Goal: Information Seeking & Learning: Learn about a topic

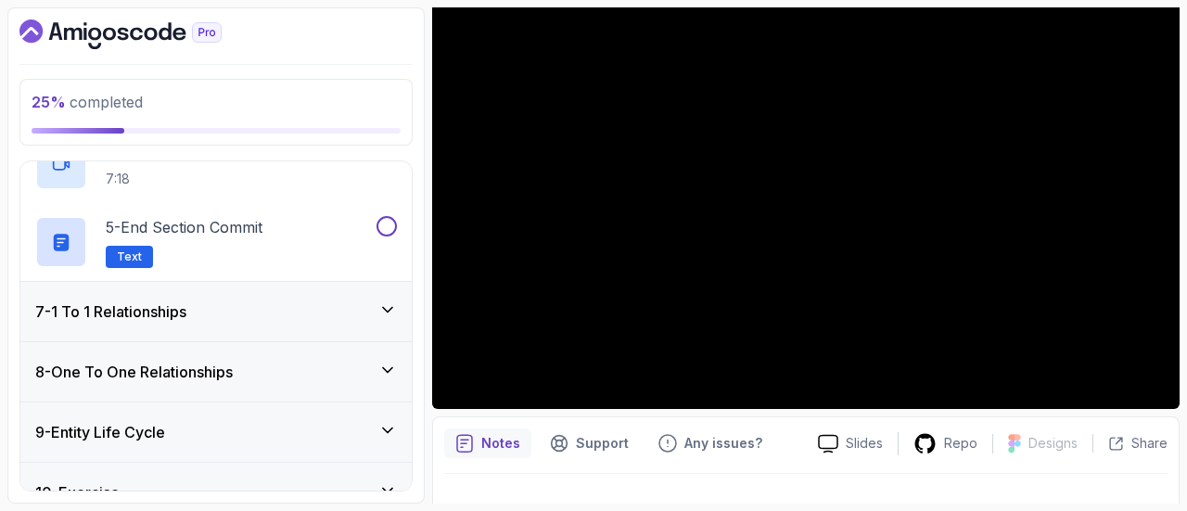
scroll to position [640, 0]
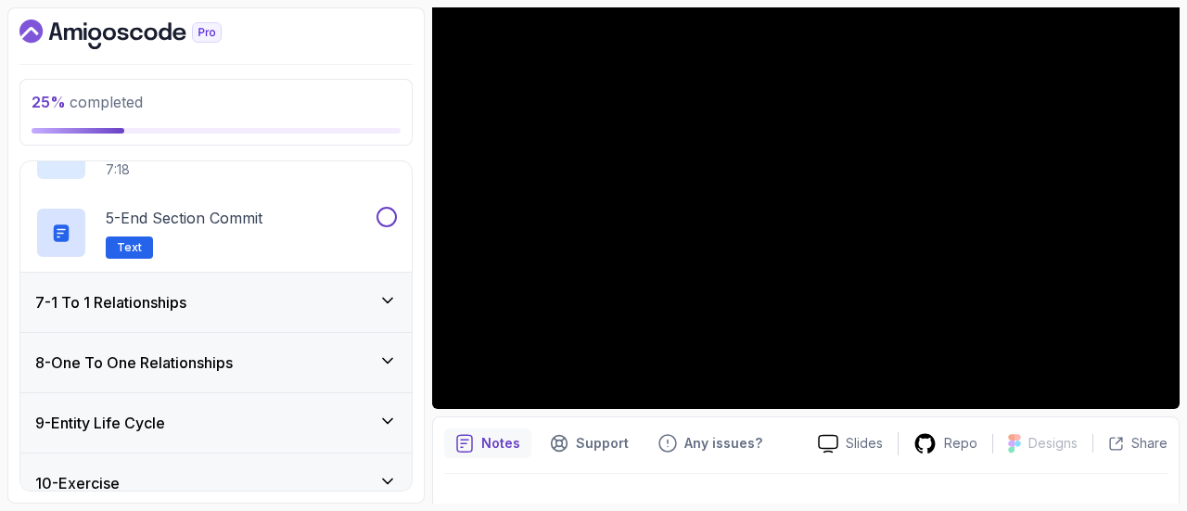
click at [741, 480] on div at bounding box center [805, 500] width 723 height 52
click at [714, 485] on div at bounding box center [805, 500] width 723 height 52
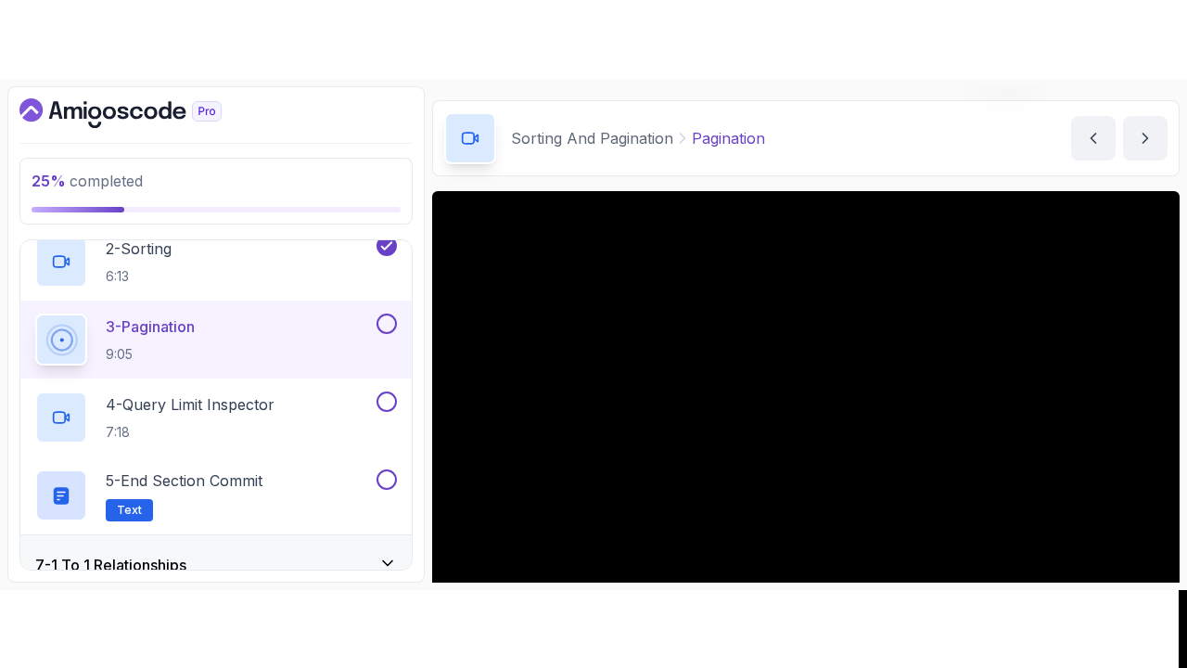
scroll to position [176, 0]
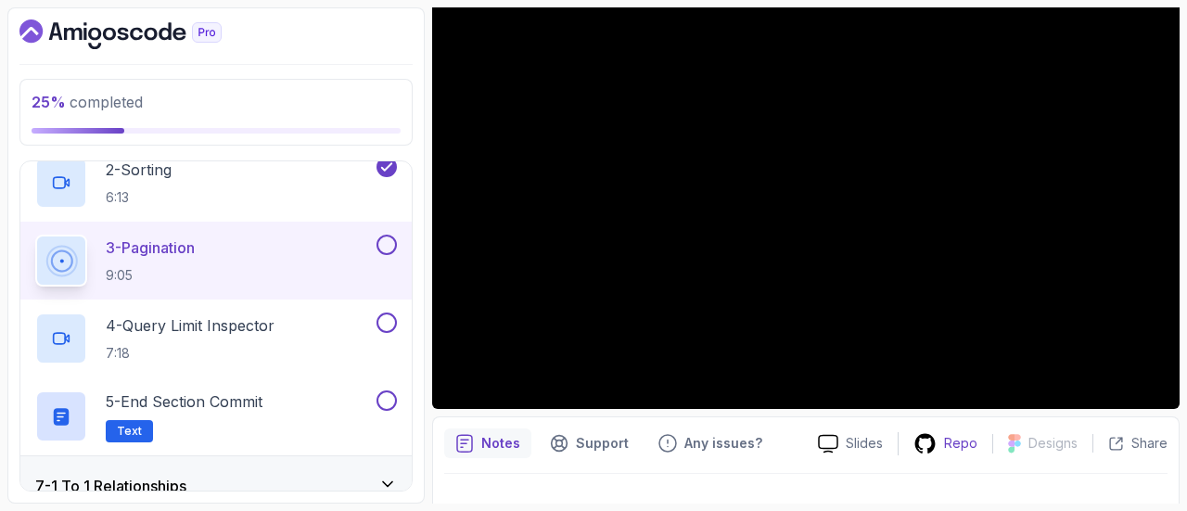
click at [945, 452] on div "Repo" at bounding box center [946, 443] width 94 height 23
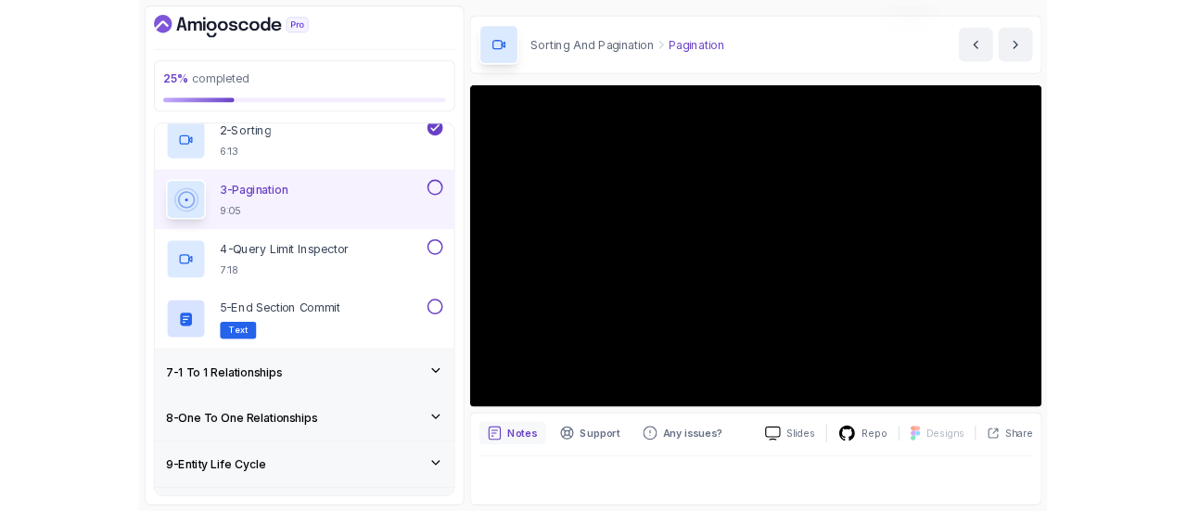
scroll to position [53, 0]
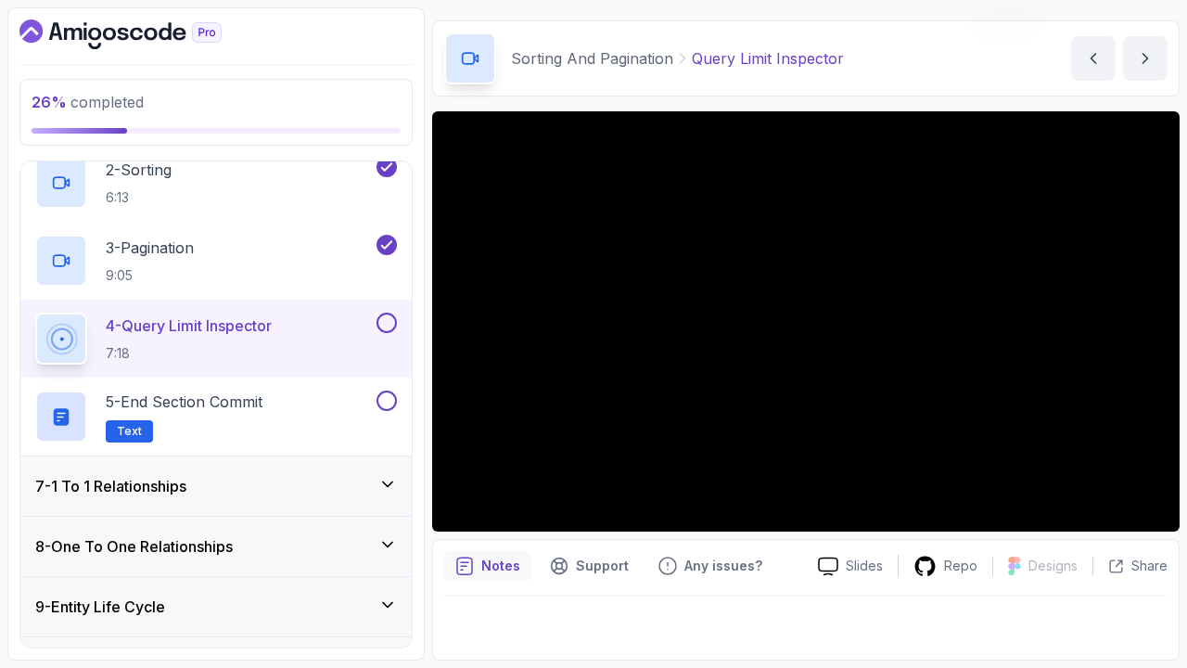
scroll to position [53, 0]
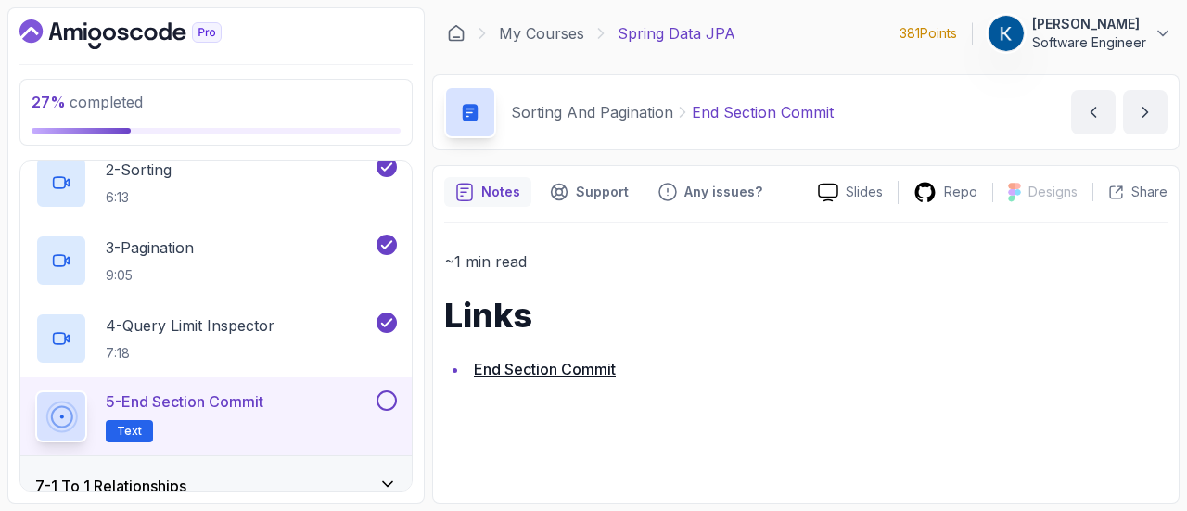
click at [383, 392] on button at bounding box center [387, 400] width 20 height 20
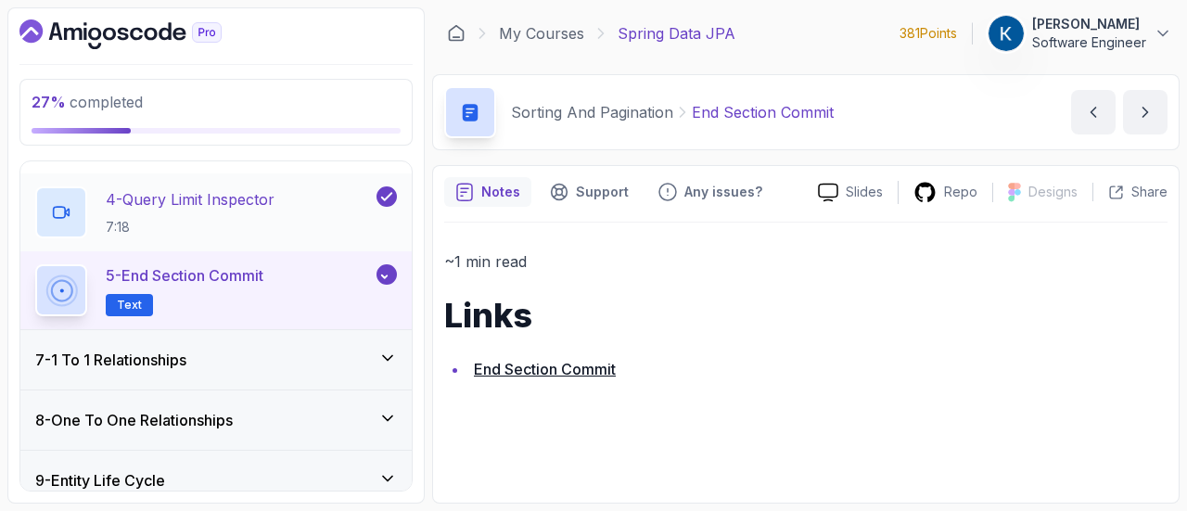
scroll to position [627, 0]
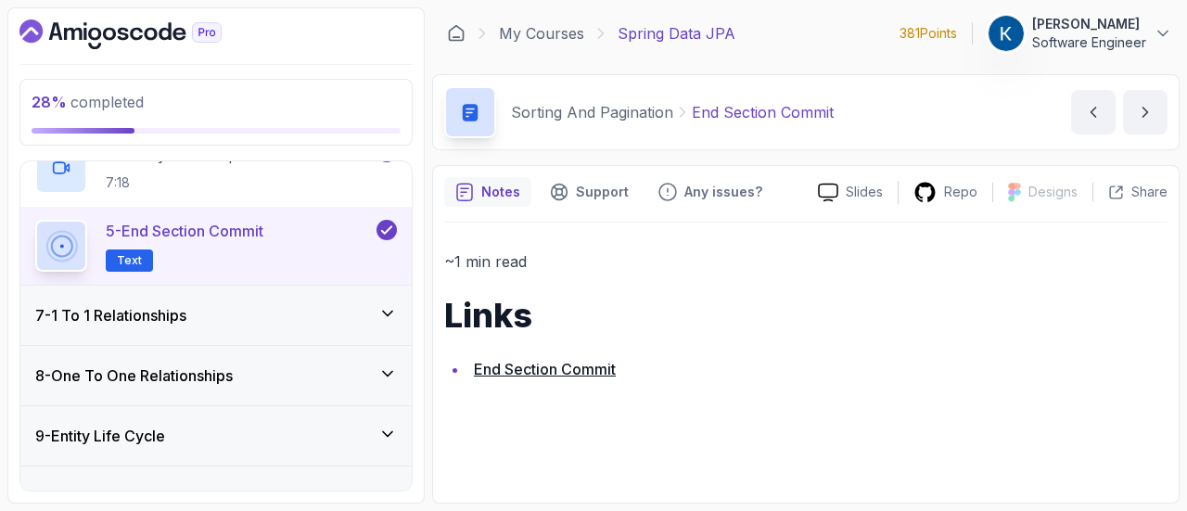
click at [326, 326] on div "7 - 1 To 1 Relationships" at bounding box center [215, 315] width 391 height 59
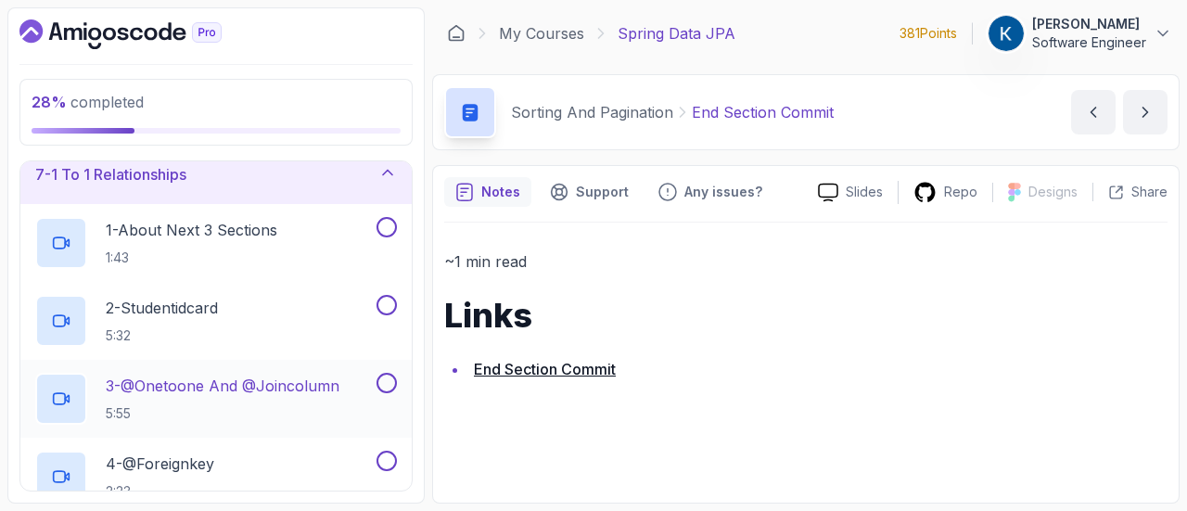
scroll to position [362, 0]
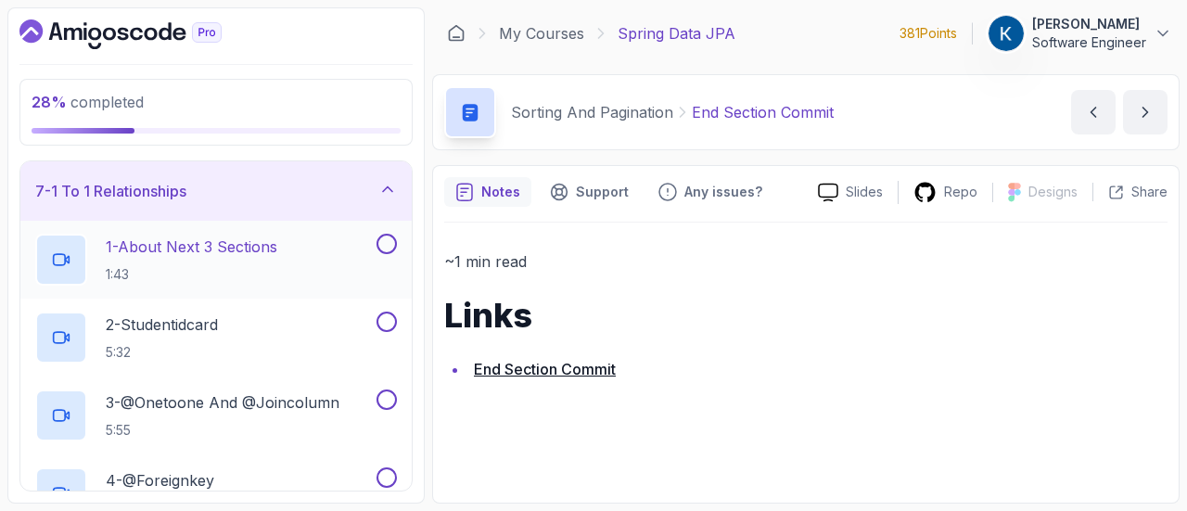
click at [302, 272] on div "1 - About Next 3 Sections 1:43" at bounding box center [204, 260] width 338 height 52
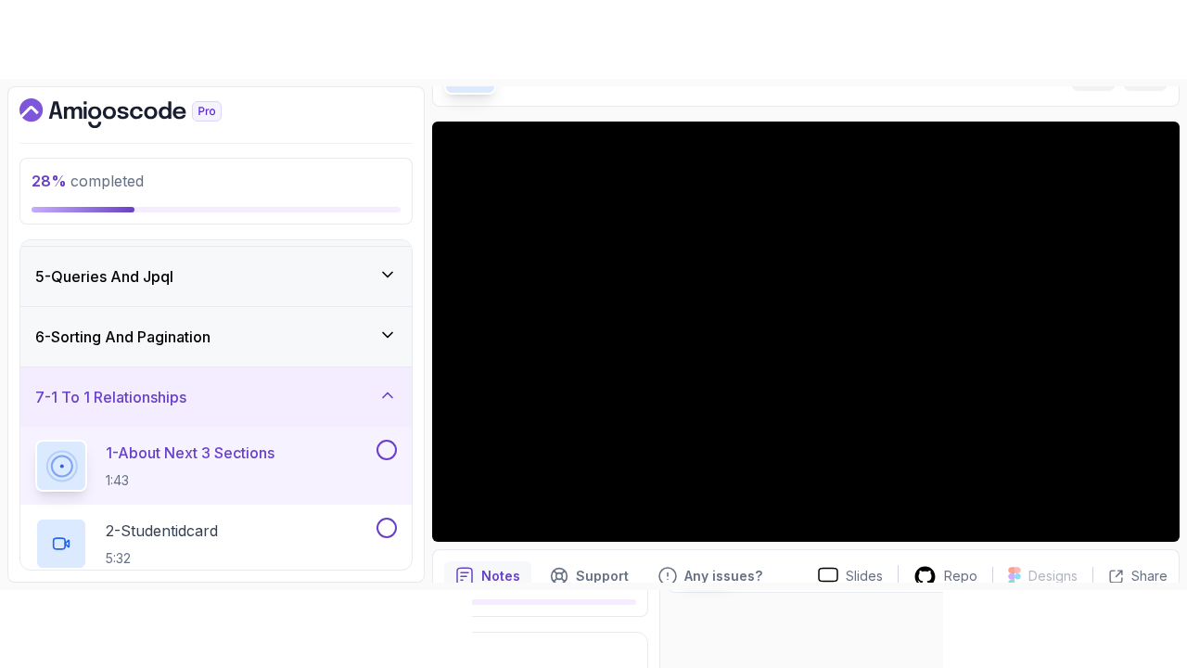
scroll to position [233, 0]
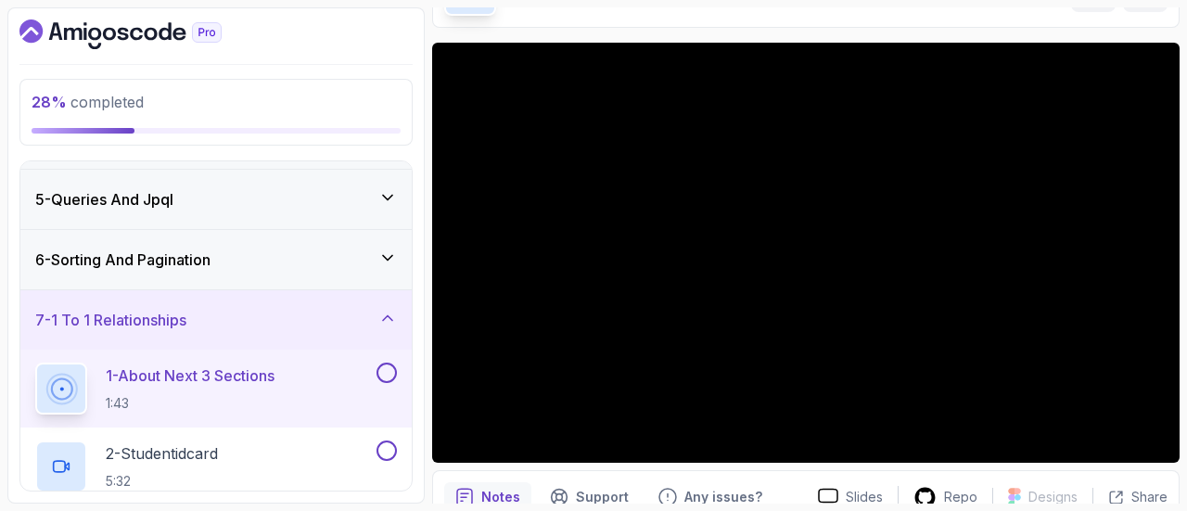
click at [356, 326] on div "7 - 1 To 1 Relationships" at bounding box center [216, 320] width 362 height 22
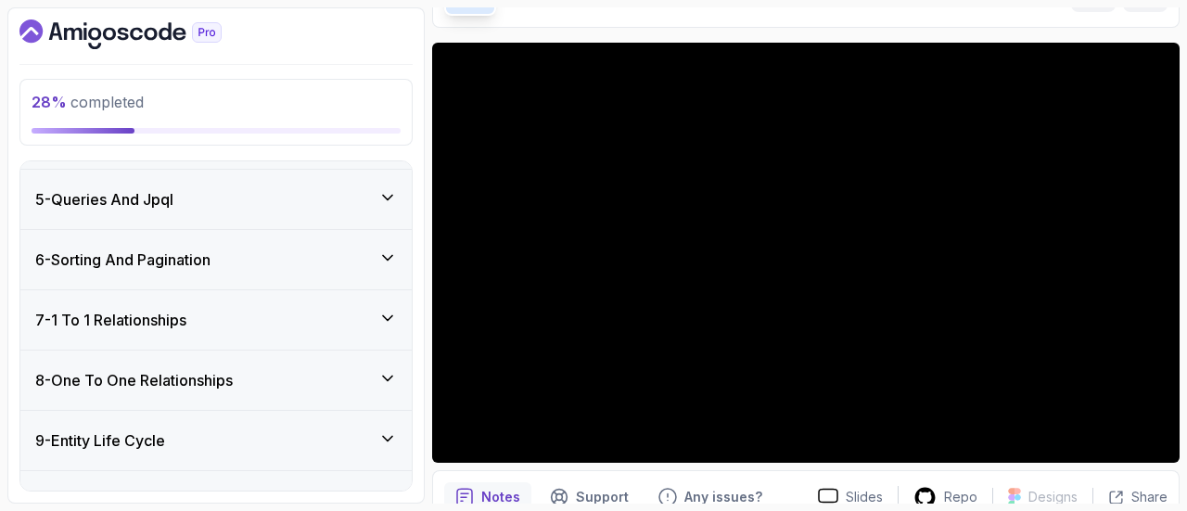
scroll to position [0, 0]
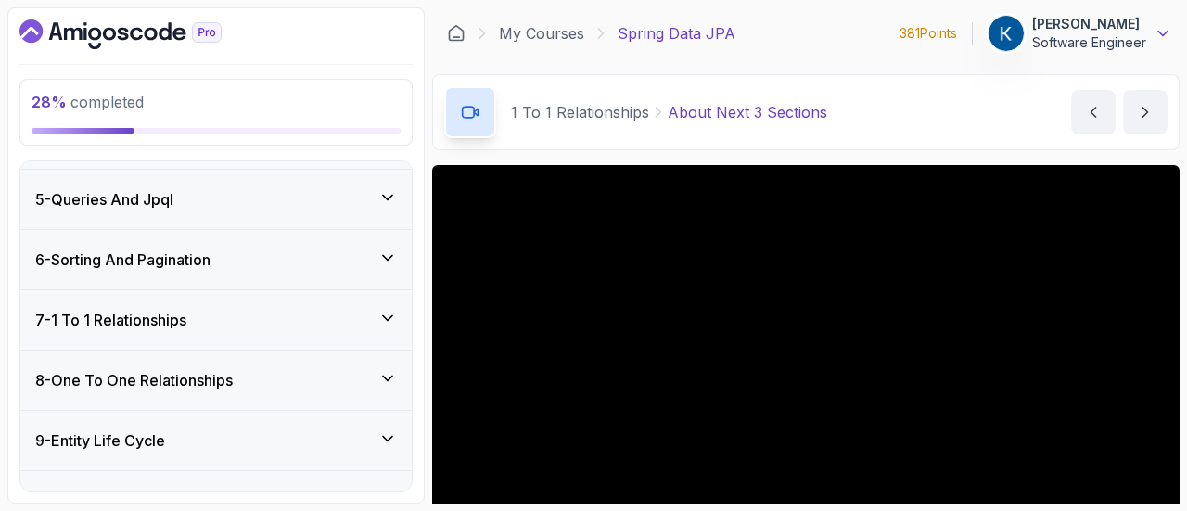
click at [1166, 32] on icon at bounding box center [1162, 34] width 9 height 5
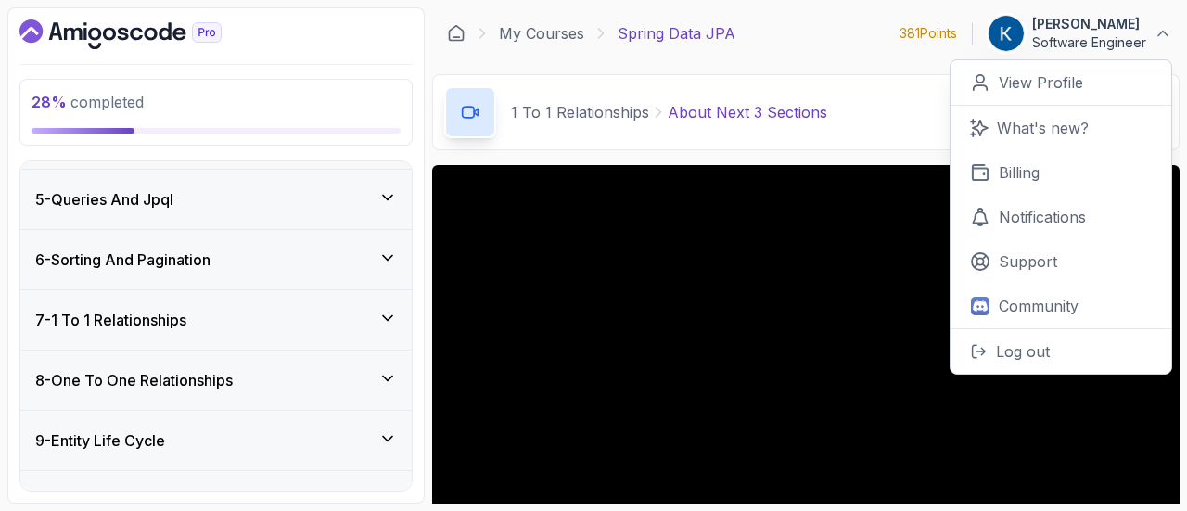
click at [913, 120] on div "1 To 1 Relationships About Next 3 Sections About Next 3 Sections by nelson" at bounding box center [806, 112] width 748 height 76
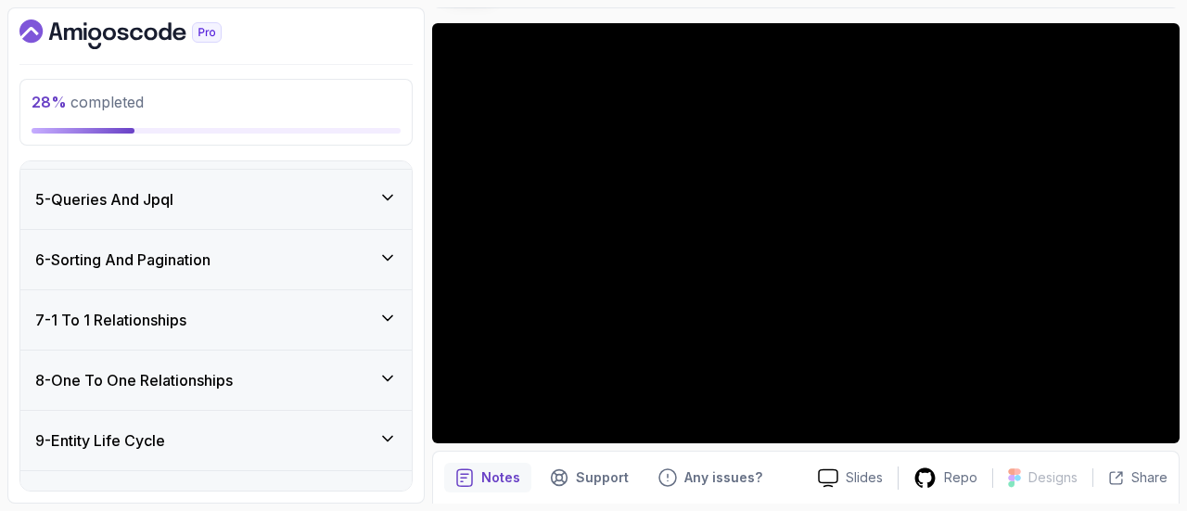
scroll to position [53, 0]
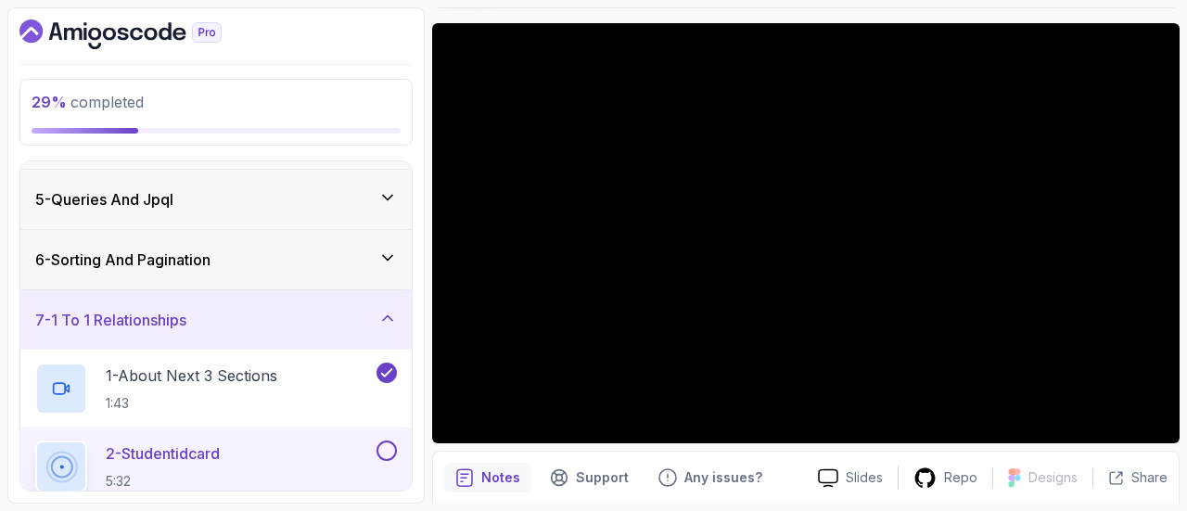
scroll to position [53, 0]
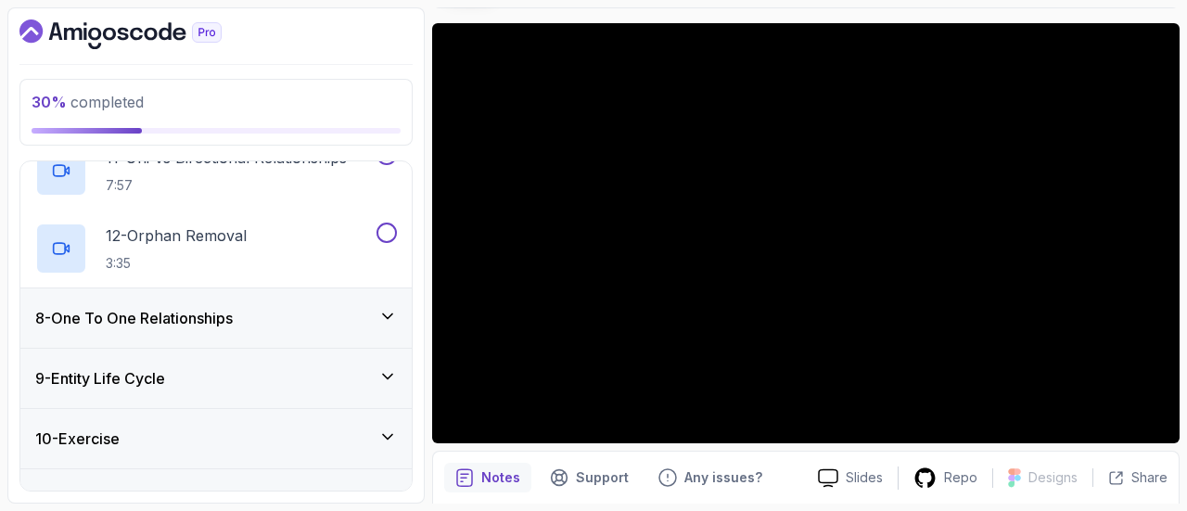
scroll to position [1252, 0]
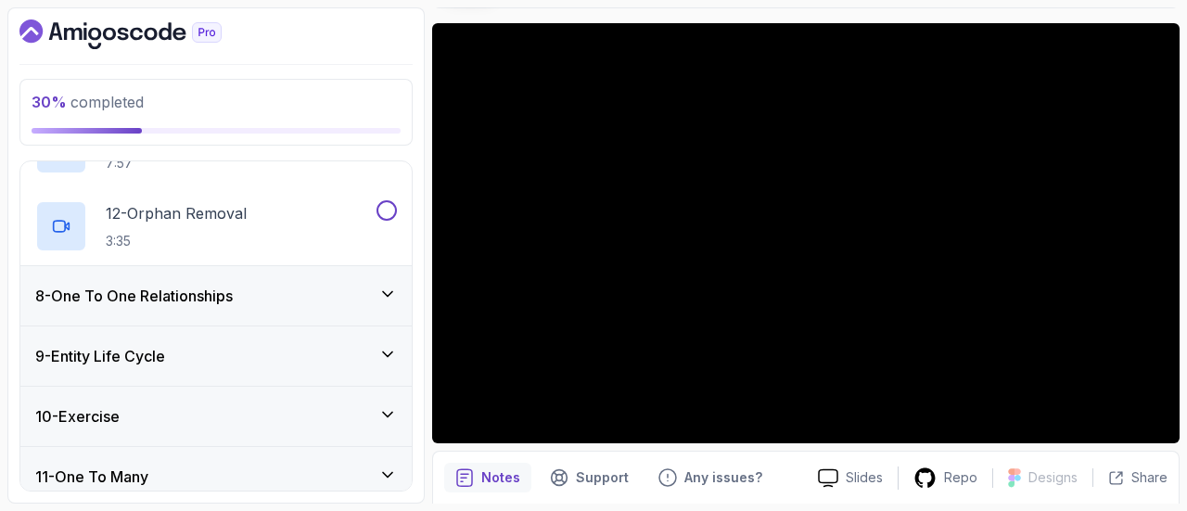
click at [364, 279] on div "8 - One To One Relationships" at bounding box center [215, 295] width 391 height 59
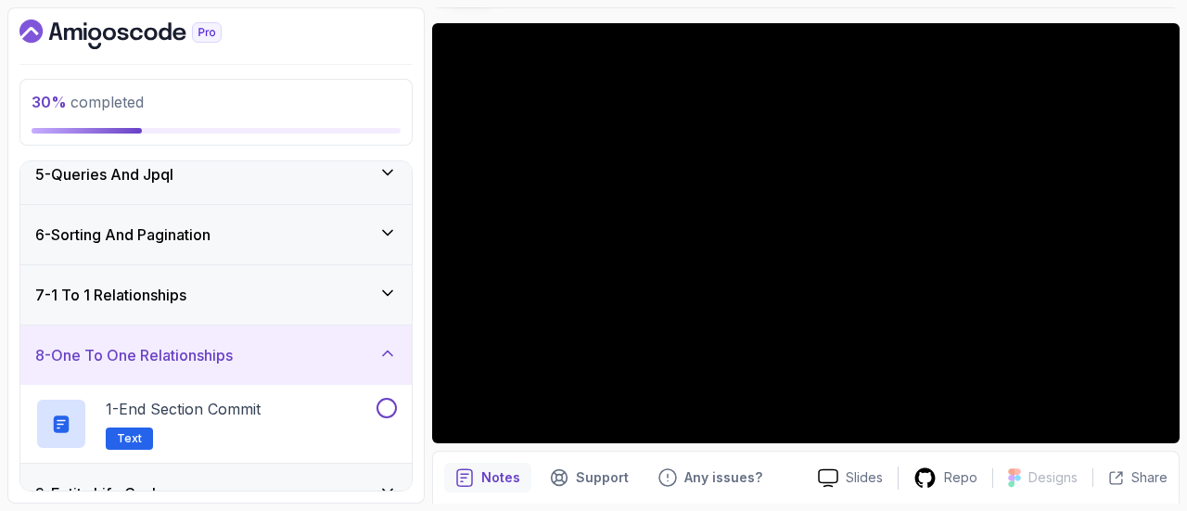
scroll to position [241, 0]
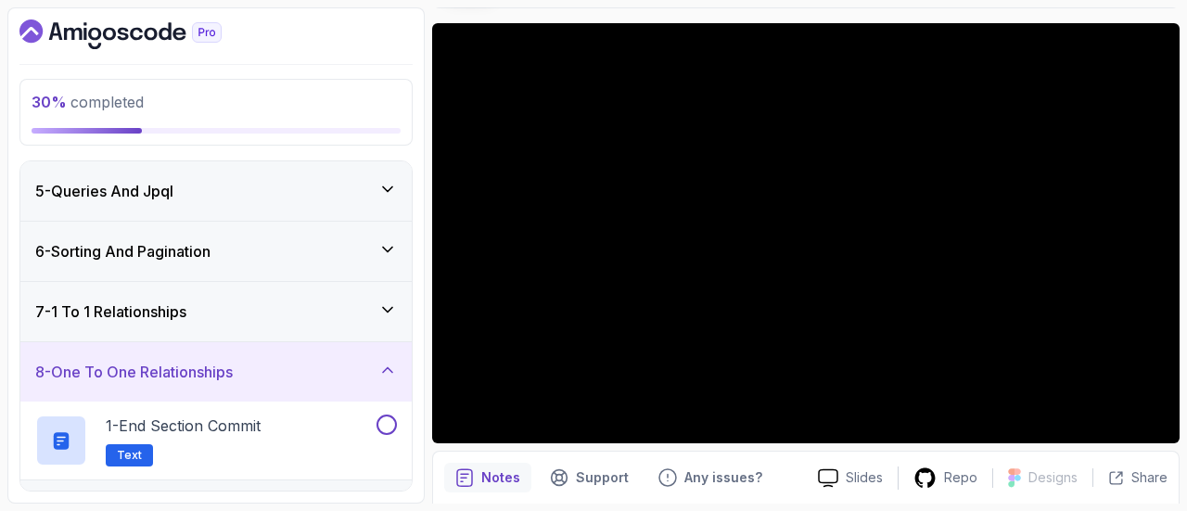
click at [390, 369] on icon at bounding box center [387, 370] width 19 height 19
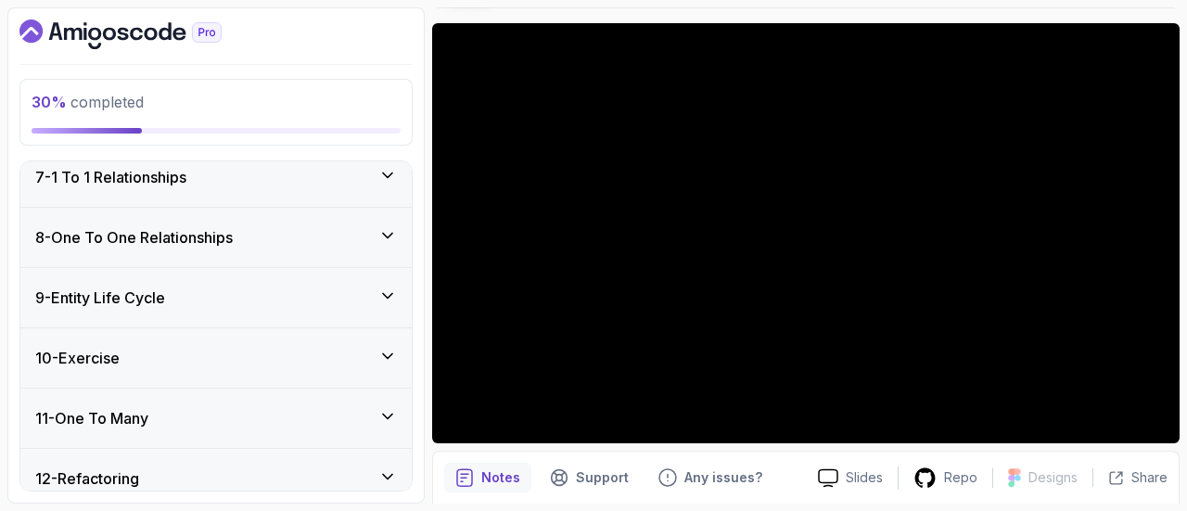
scroll to position [389, 0]
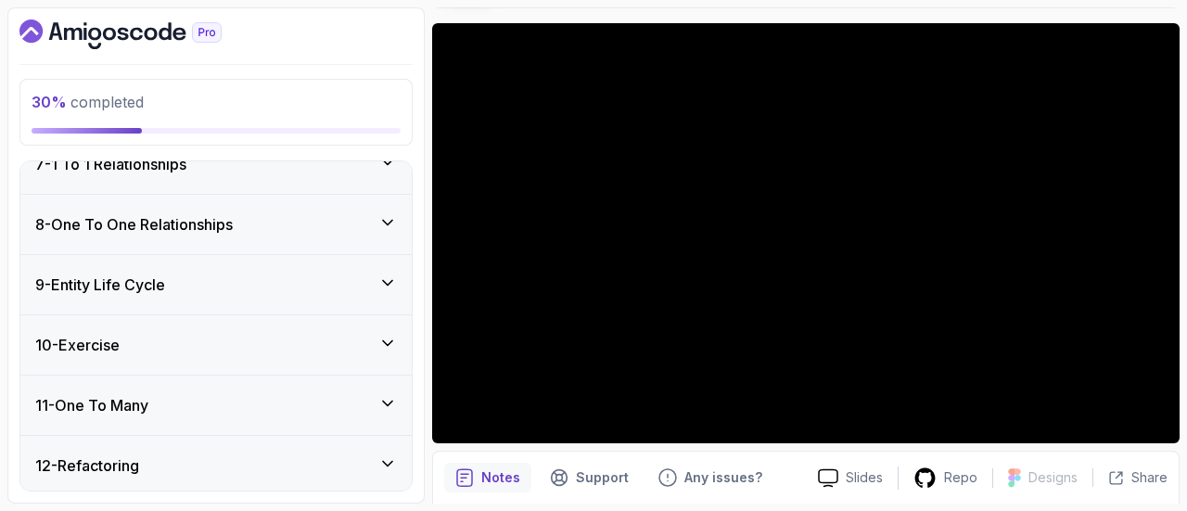
click at [376, 398] on div "11 - One To Many" at bounding box center [216, 405] width 362 height 22
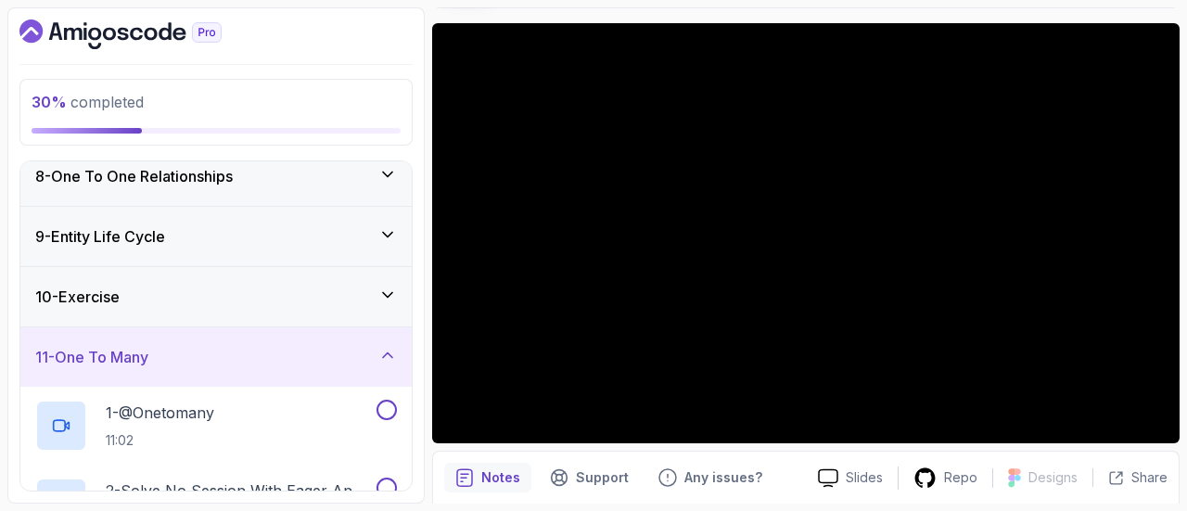
scroll to position [437, 0]
click at [286, 370] on div "11 - One To Many" at bounding box center [215, 356] width 391 height 59
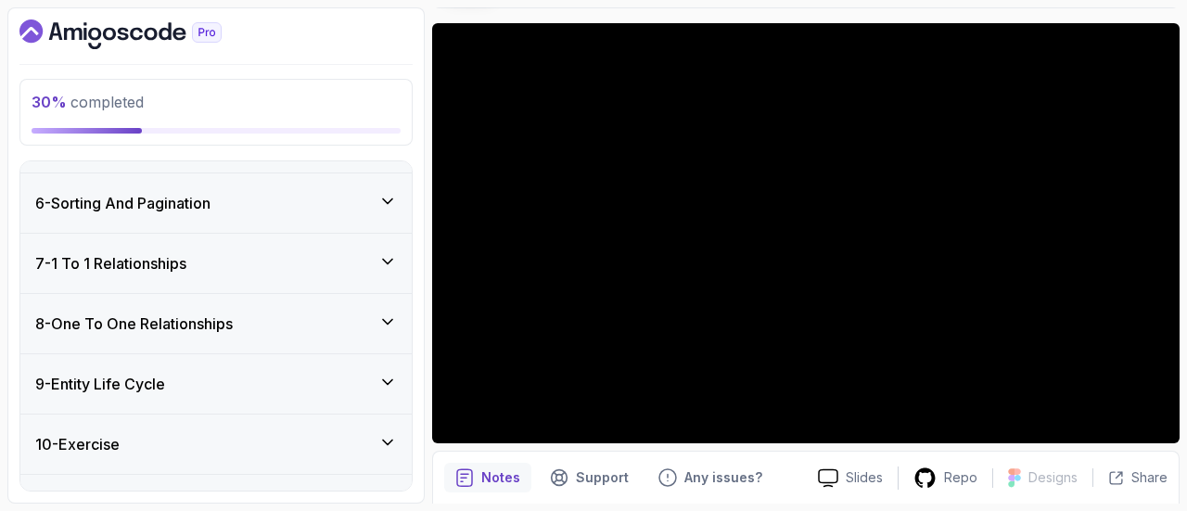
scroll to position [280, 0]
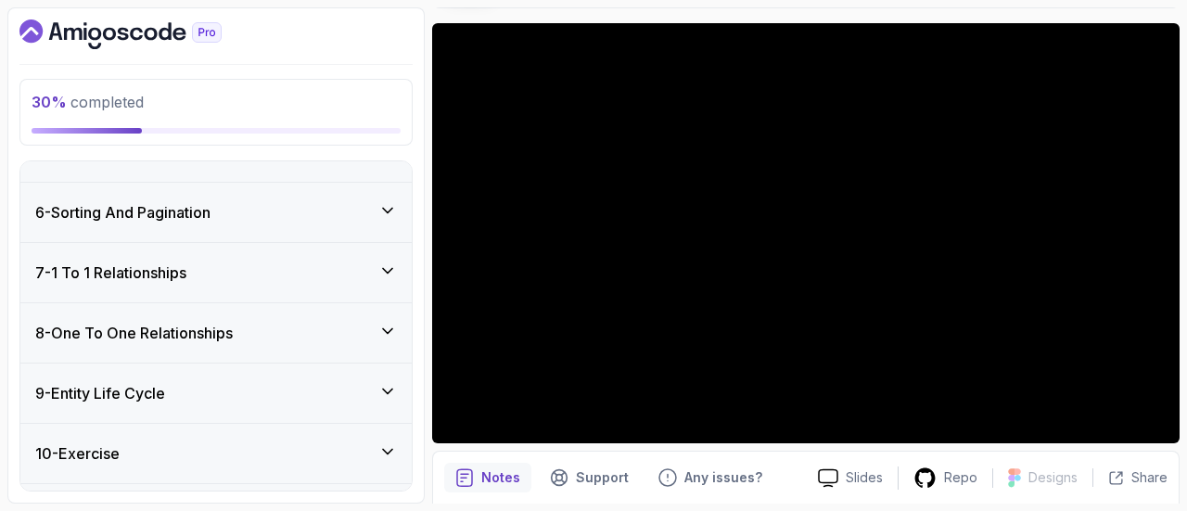
click at [316, 286] on div "7 - 1 To 1 Relationships" at bounding box center [215, 272] width 391 height 59
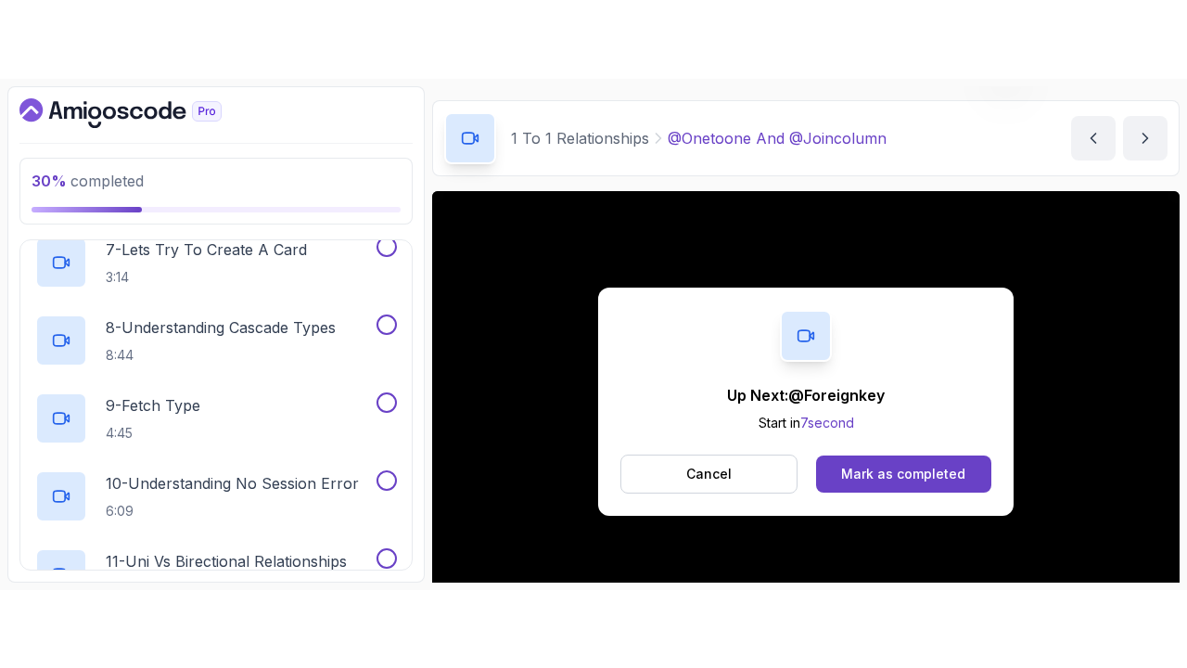
scroll to position [142, 0]
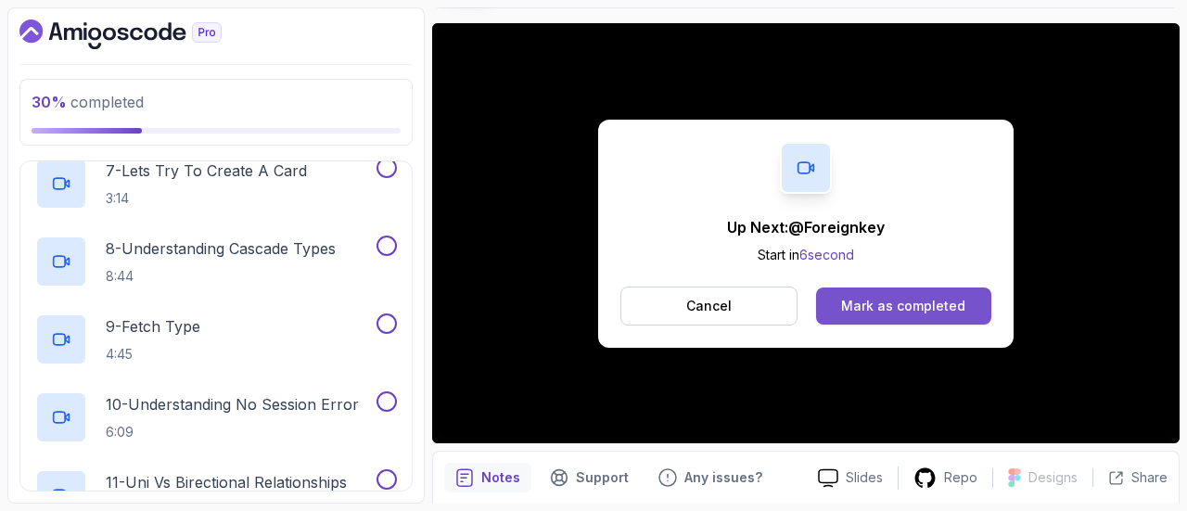
click at [927, 311] on div "Mark as completed" at bounding box center [903, 306] width 124 height 19
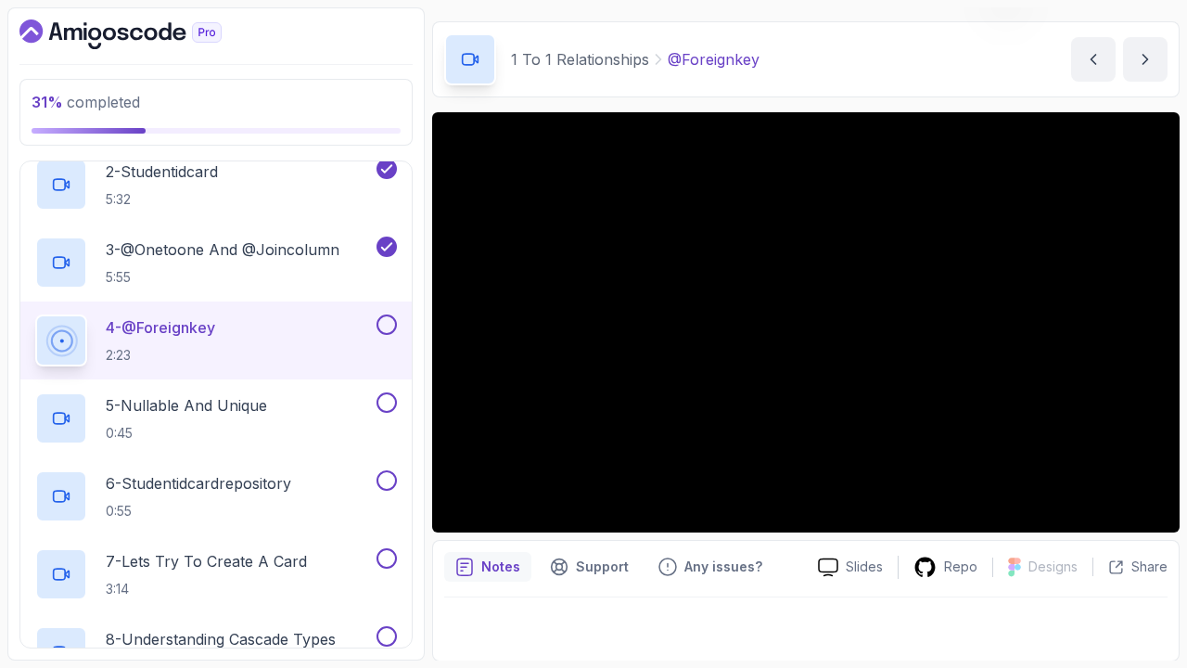
scroll to position [142, 0]
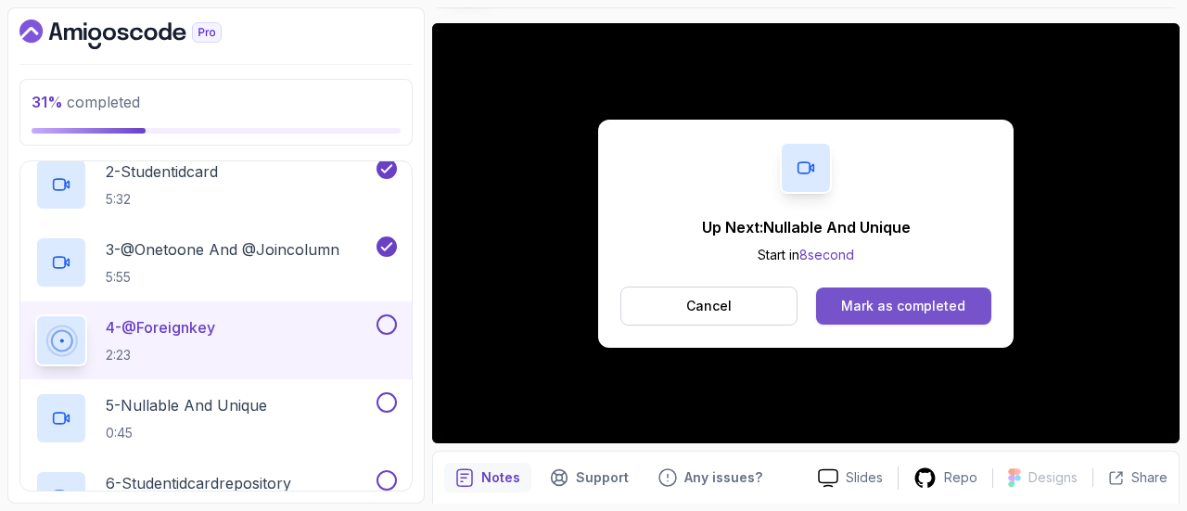
click at [917, 310] on div "Mark as completed" at bounding box center [903, 306] width 124 height 19
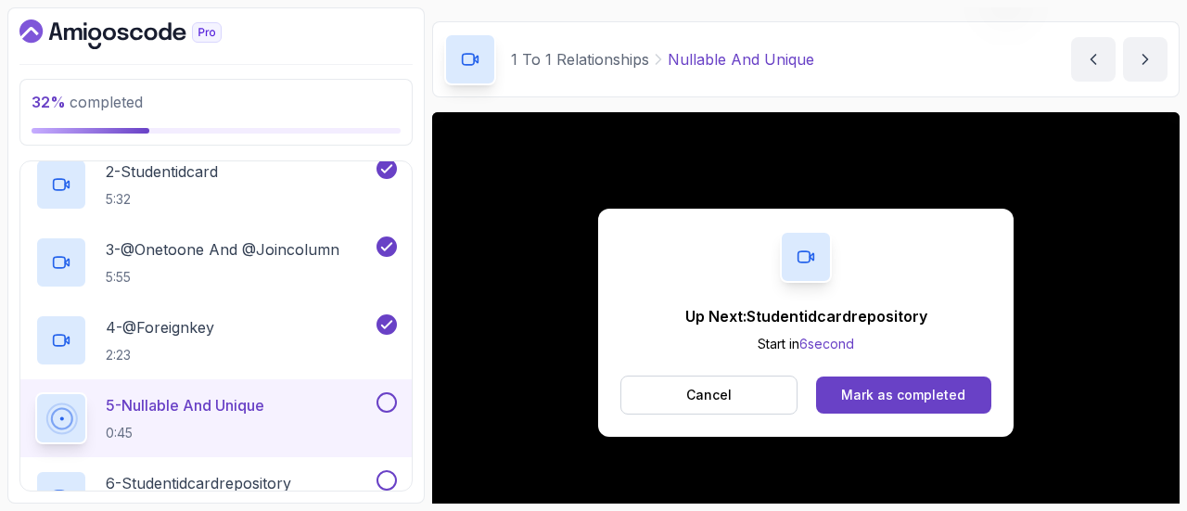
scroll to position [142, 0]
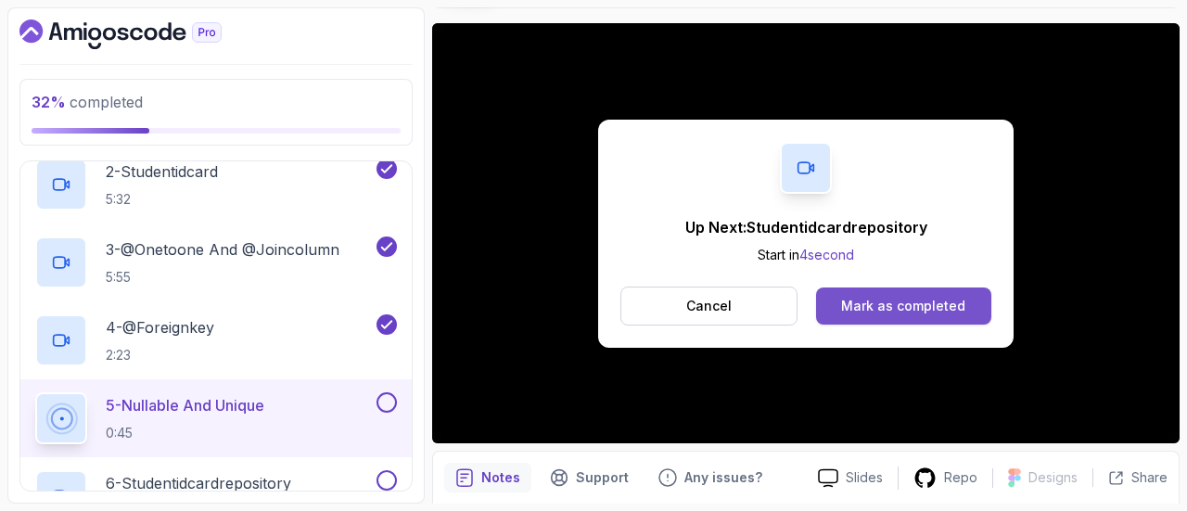
click at [881, 317] on button "Mark as completed" at bounding box center [903, 306] width 175 height 37
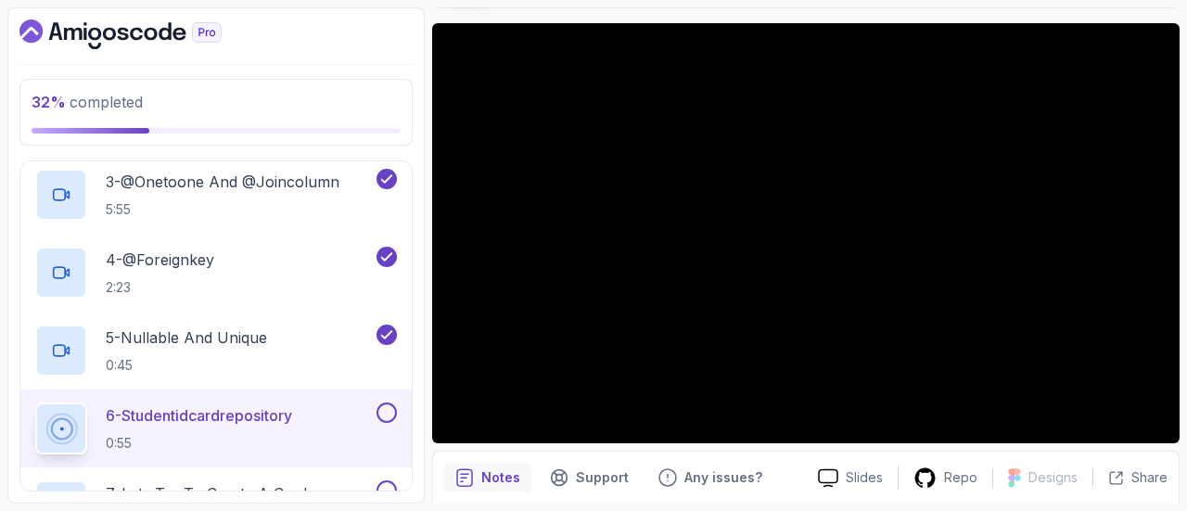
scroll to position [187, 0]
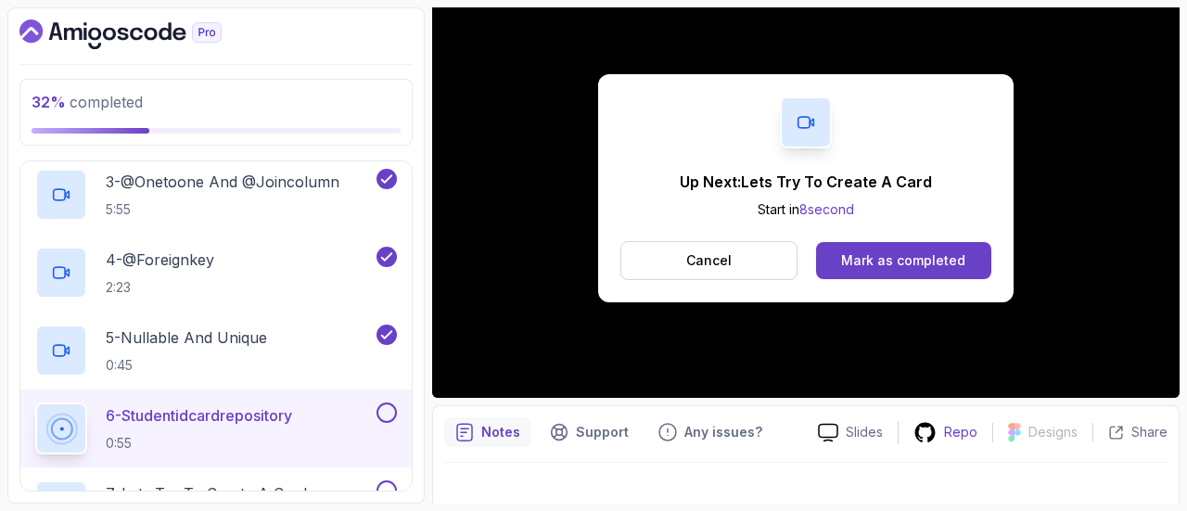
click at [948, 439] on p "Repo" at bounding box center [960, 432] width 33 height 19
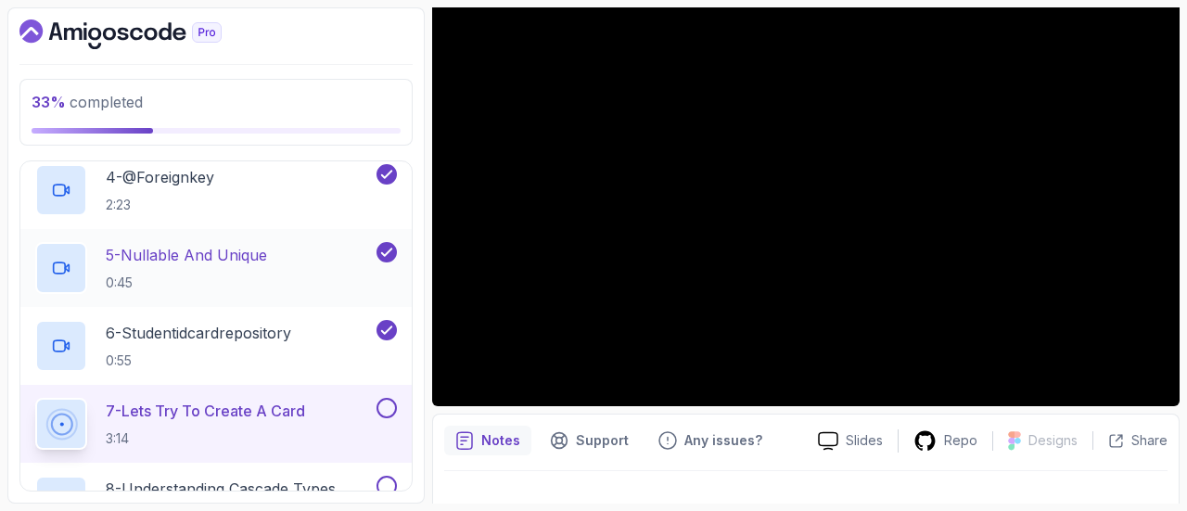
scroll to position [667, 0]
click at [291, 354] on p "0:55" at bounding box center [198, 359] width 185 height 19
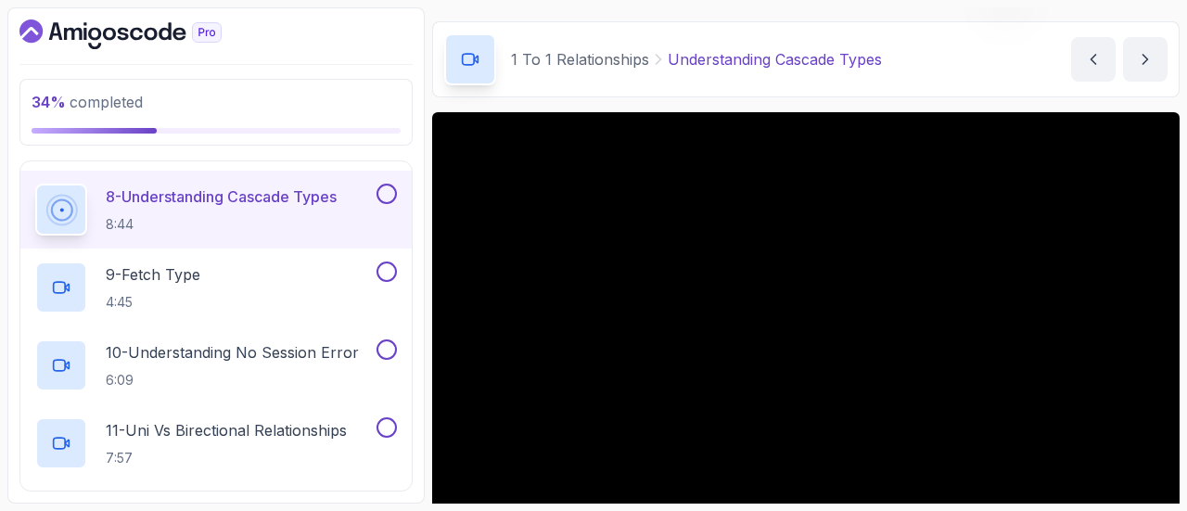
scroll to position [210, 0]
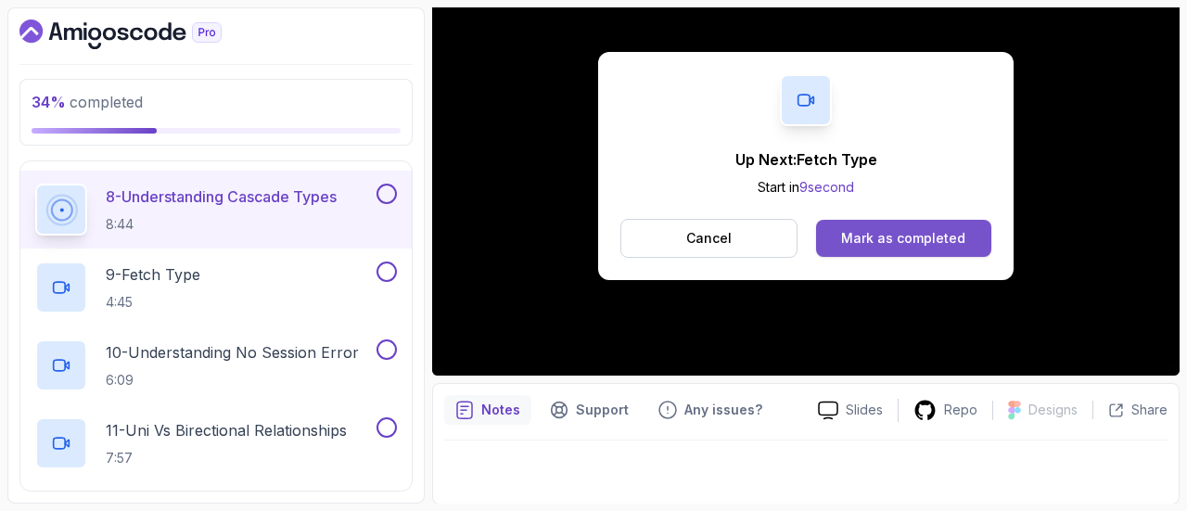
click at [883, 243] on div "Mark as completed" at bounding box center [903, 238] width 124 height 19
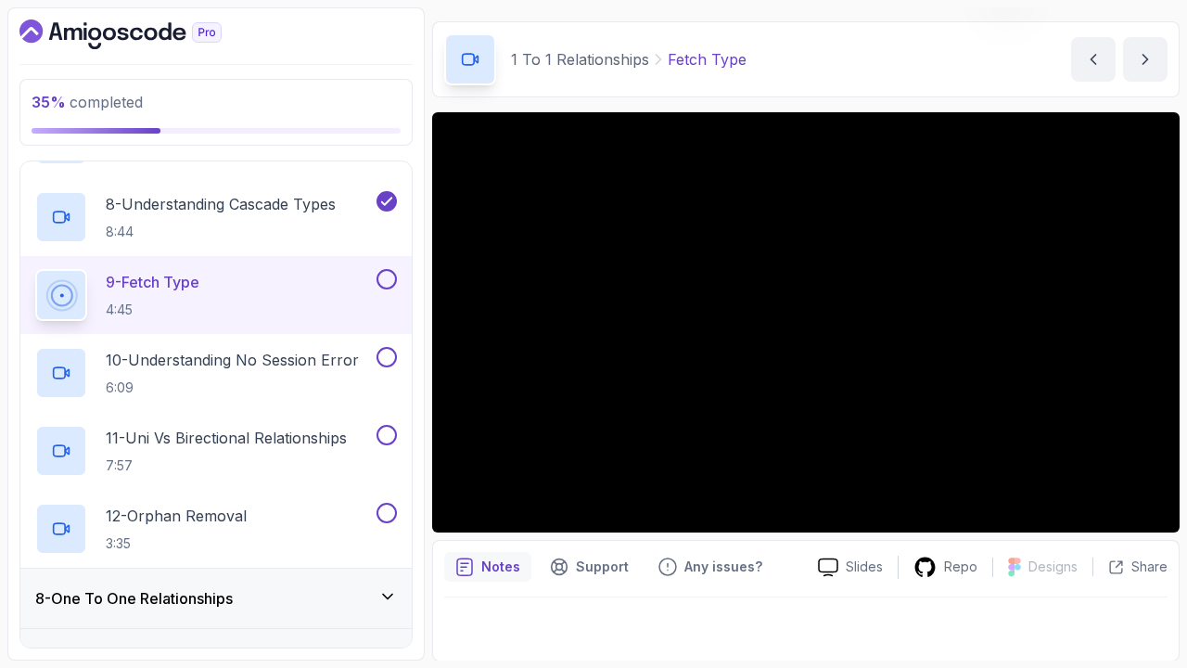
scroll to position [210, 0]
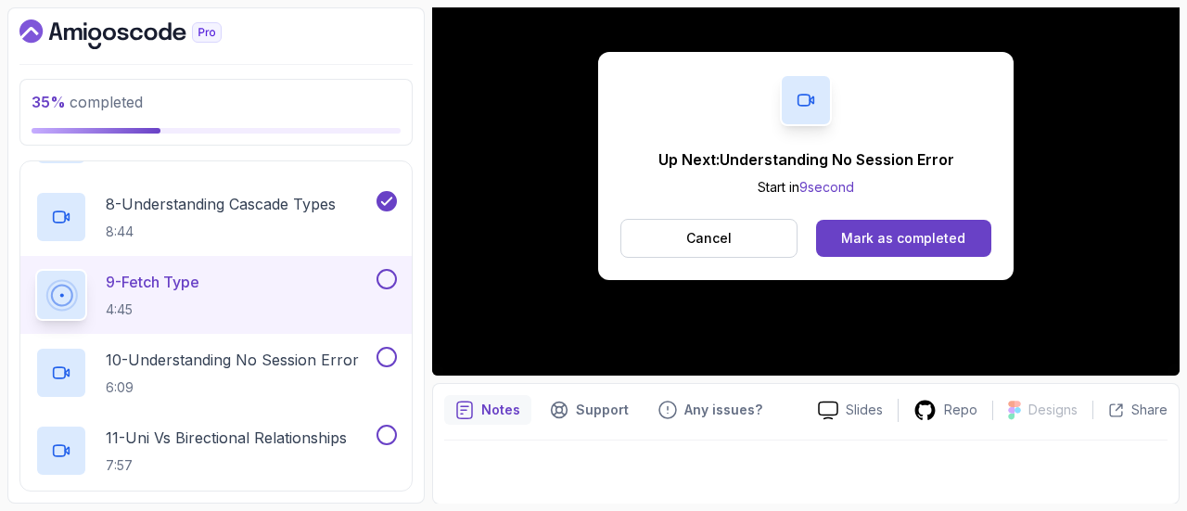
click at [353, 288] on div "9 - Fetch Type 4:45" at bounding box center [204, 295] width 338 height 52
click at [888, 254] on button "Mark as completed" at bounding box center [903, 238] width 175 height 37
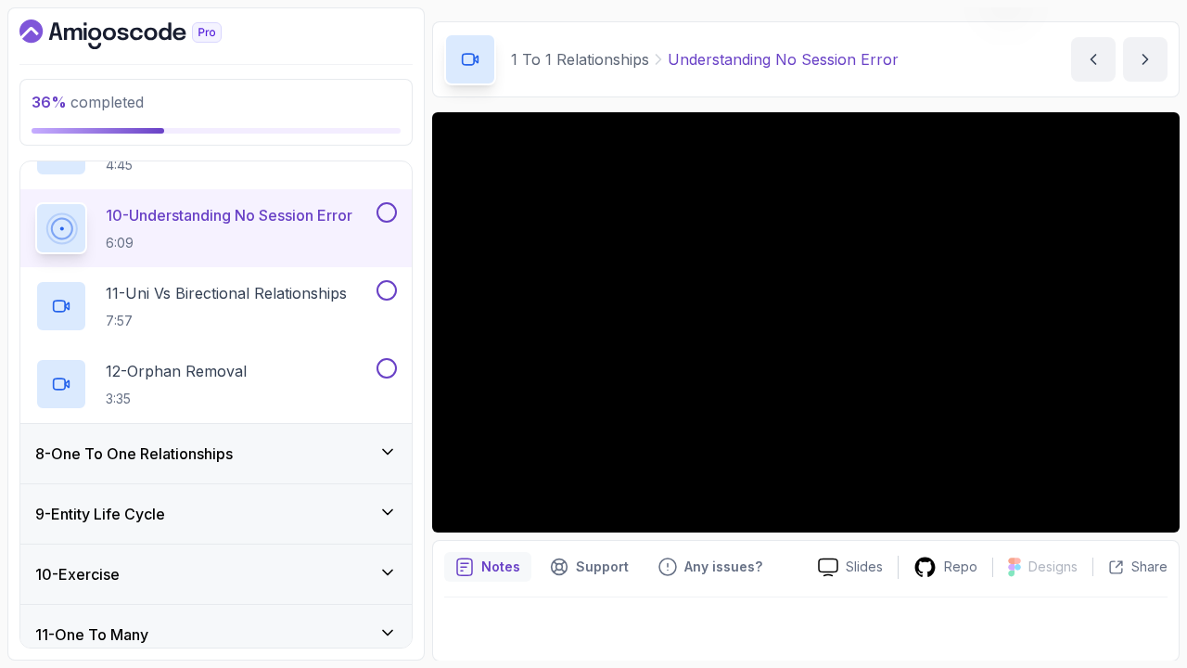
scroll to position [210, 0]
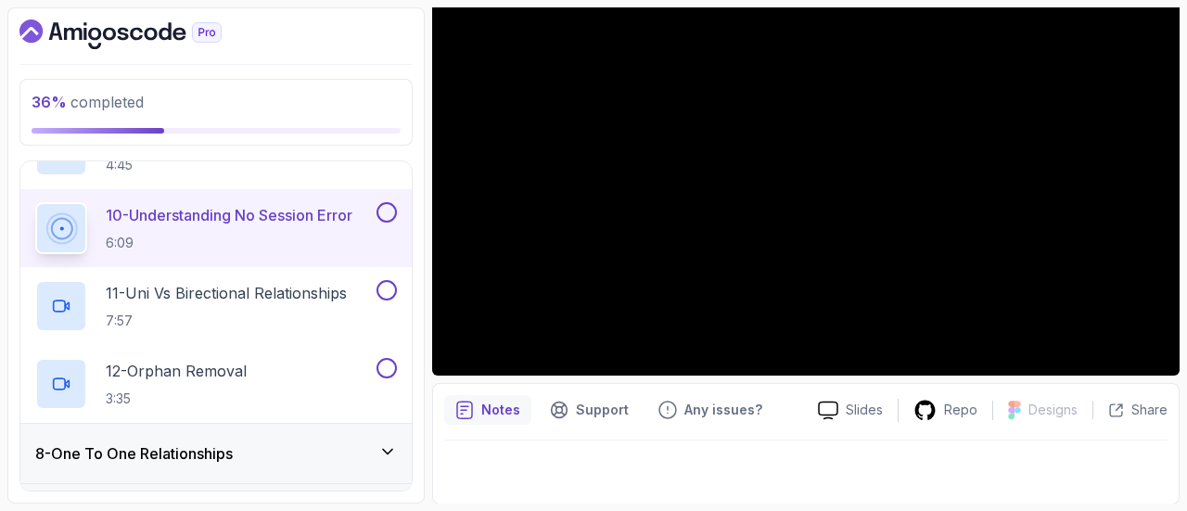
click at [388, 209] on button at bounding box center [387, 212] width 20 height 20
click at [336, 303] on h2 "11 - Uni Vs Birectional Relationships 7:57" at bounding box center [226, 306] width 241 height 48
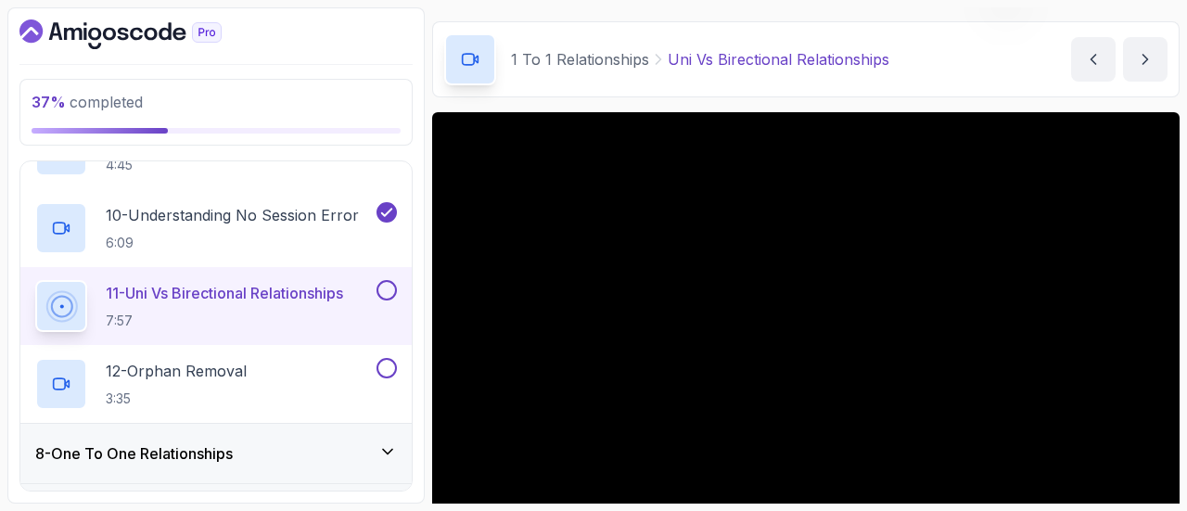
scroll to position [210, 0]
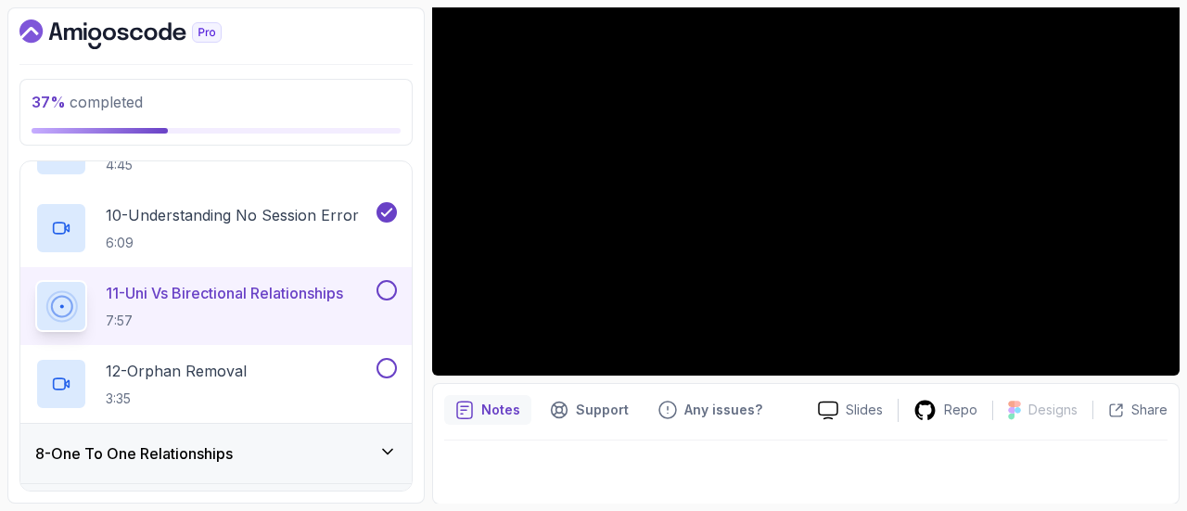
click at [381, 288] on button at bounding box center [387, 290] width 20 height 20
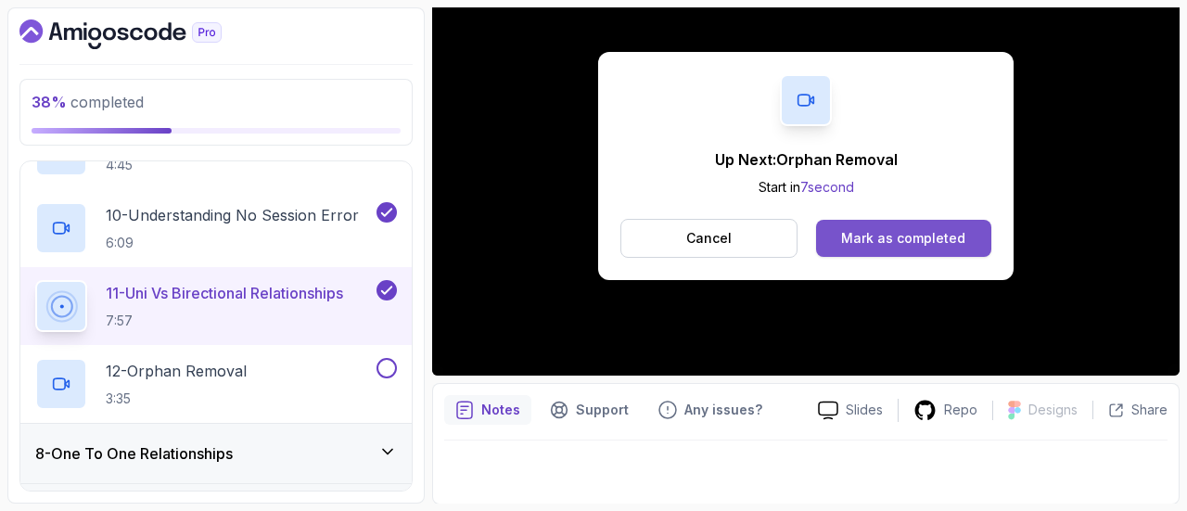
click at [952, 238] on div "Mark as completed" at bounding box center [903, 238] width 124 height 19
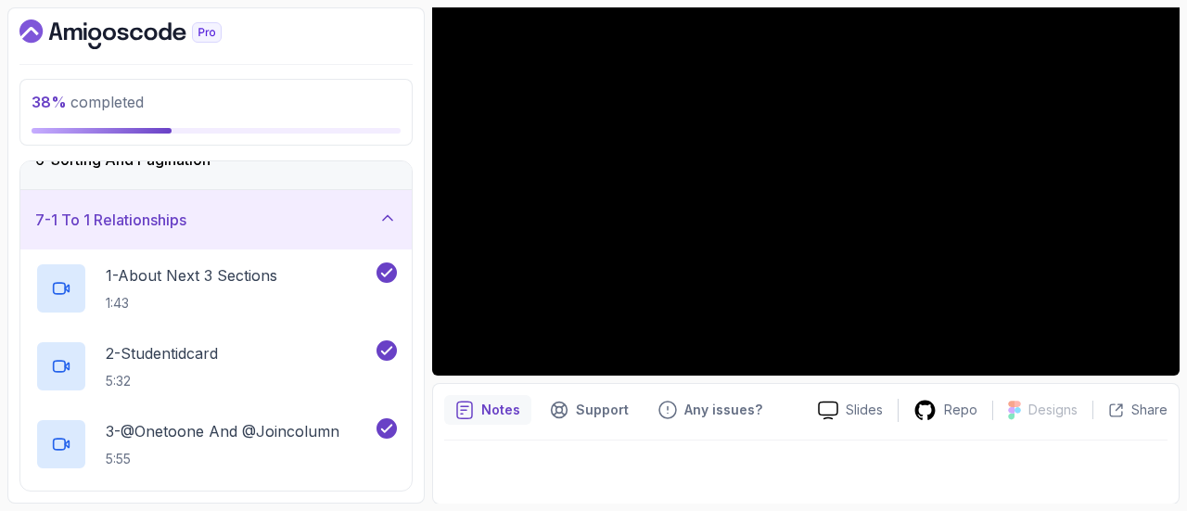
scroll to position [332, 0]
click at [297, 222] on div "7 - 1 To 1 Relationships" at bounding box center [216, 221] width 362 height 22
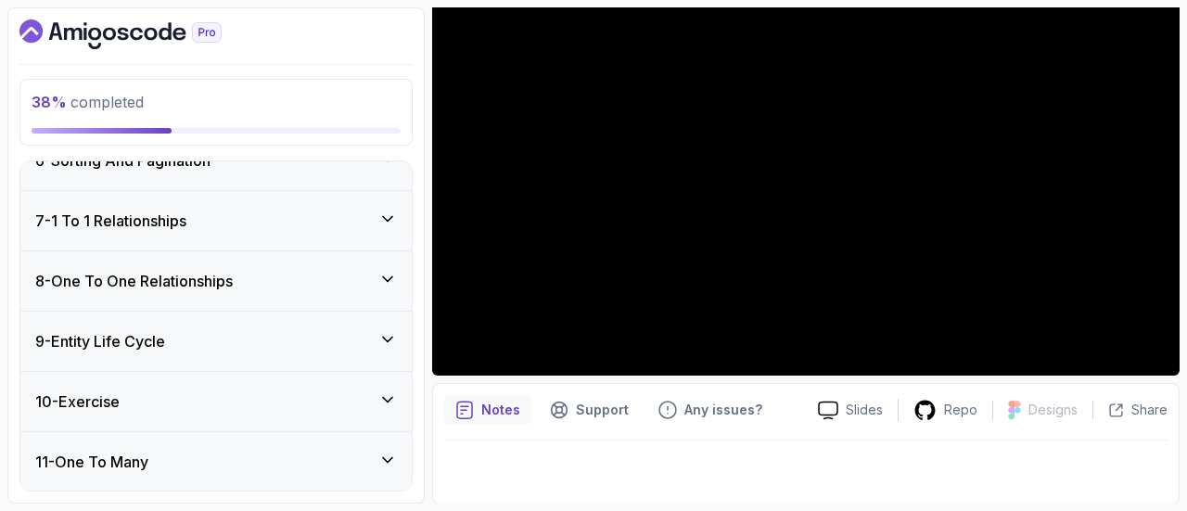
click at [269, 288] on div "8 - One To One Relationships" at bounding box center [216, 281] width 362 height 22
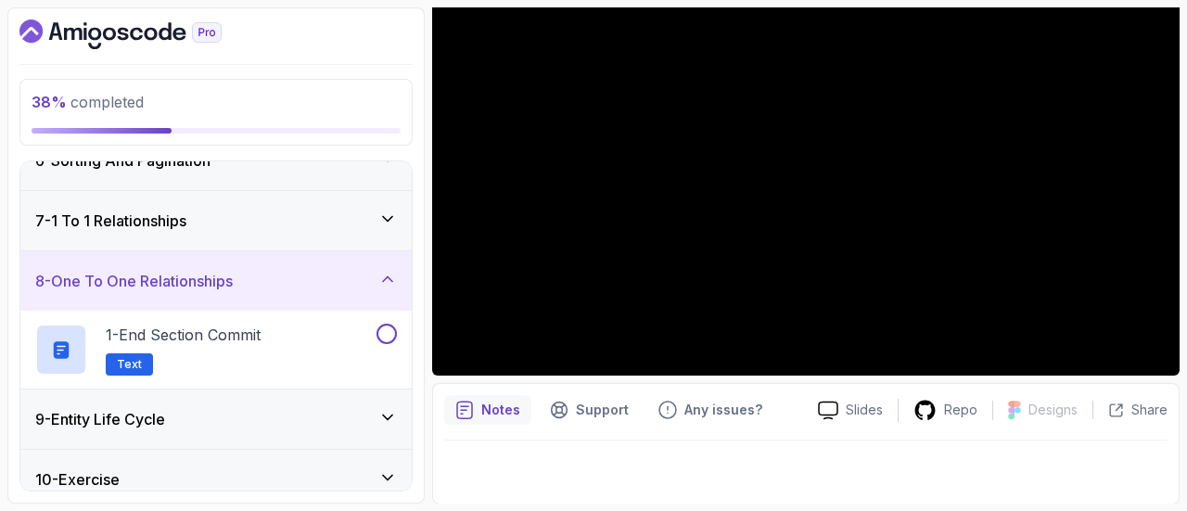
click at [269, 288] on div "8 - One To One Relationships" at bounding box center [216, 281] width 362 height 22
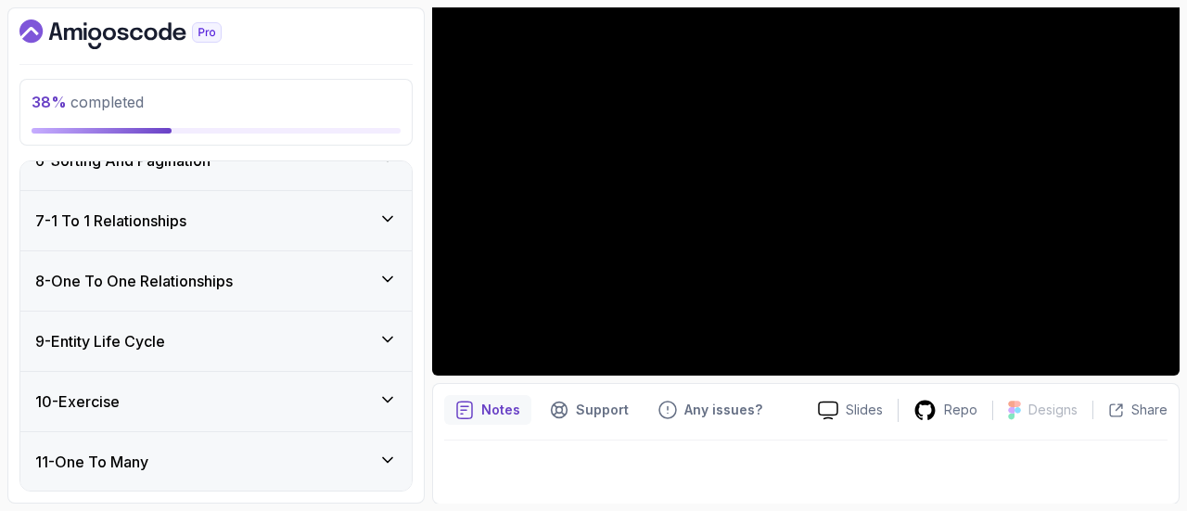
click at [269, 288] on div "8 - One To One Relationships" at bounding box center [216, 281] width 362 height 22
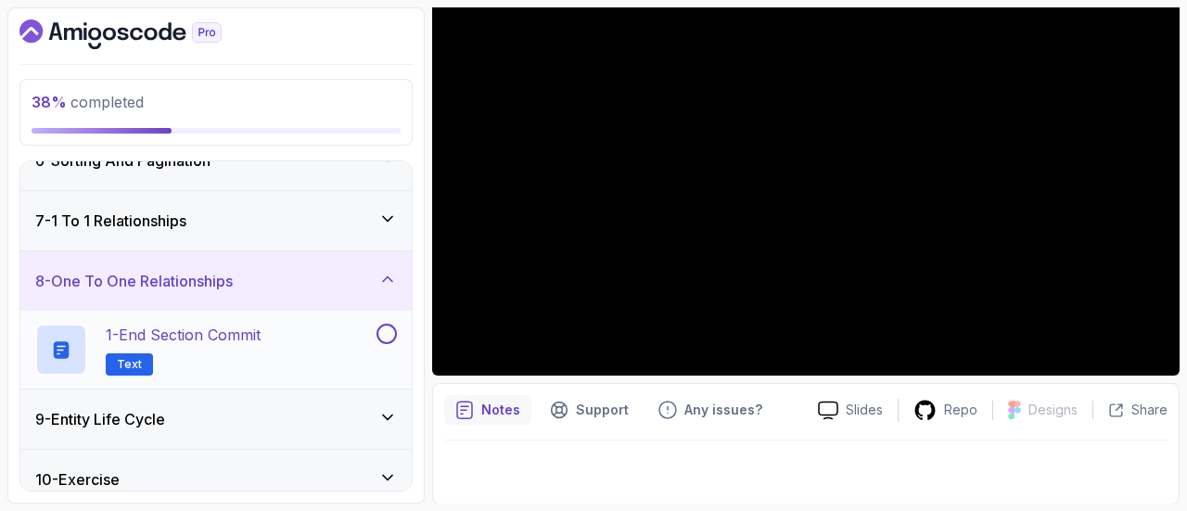
click at [258, 331] on p "1 - End Section Commit" at bounding box center [183, 335] width 155 height 22
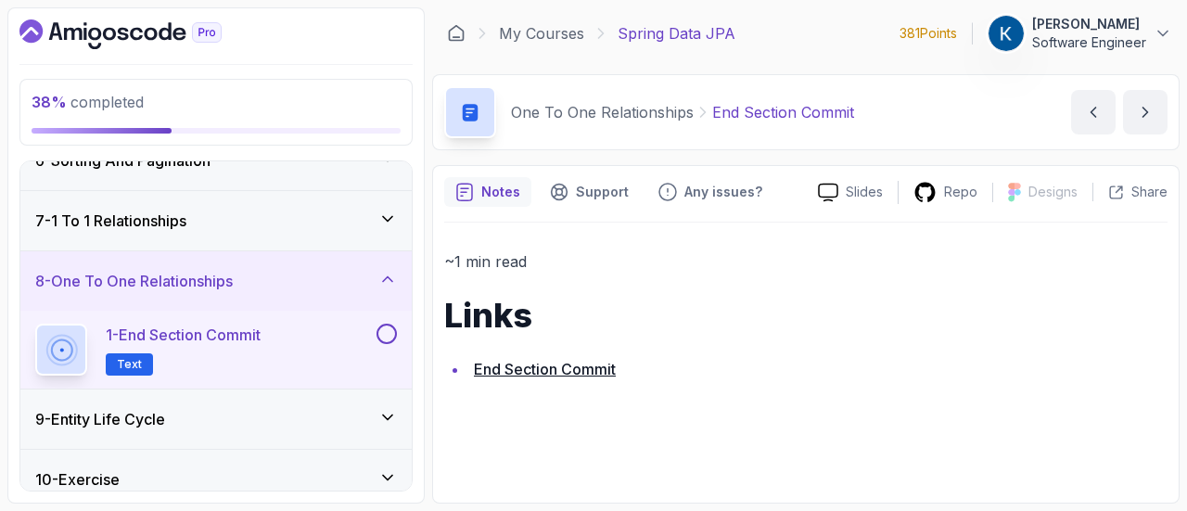
click at [566, 363] on link "End Section Commit" at bounding box center [545, 369] width 142 height 19
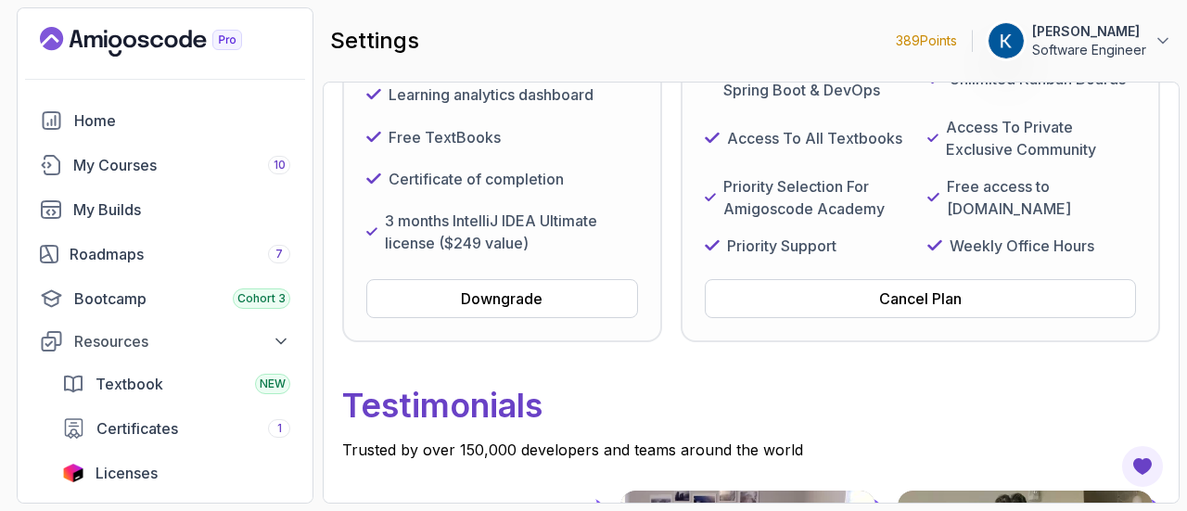
scroll to position [409, 0]
click at [750, 317] on button "Cancel Plan" at bounding box center [920, 297] width 431 height 39
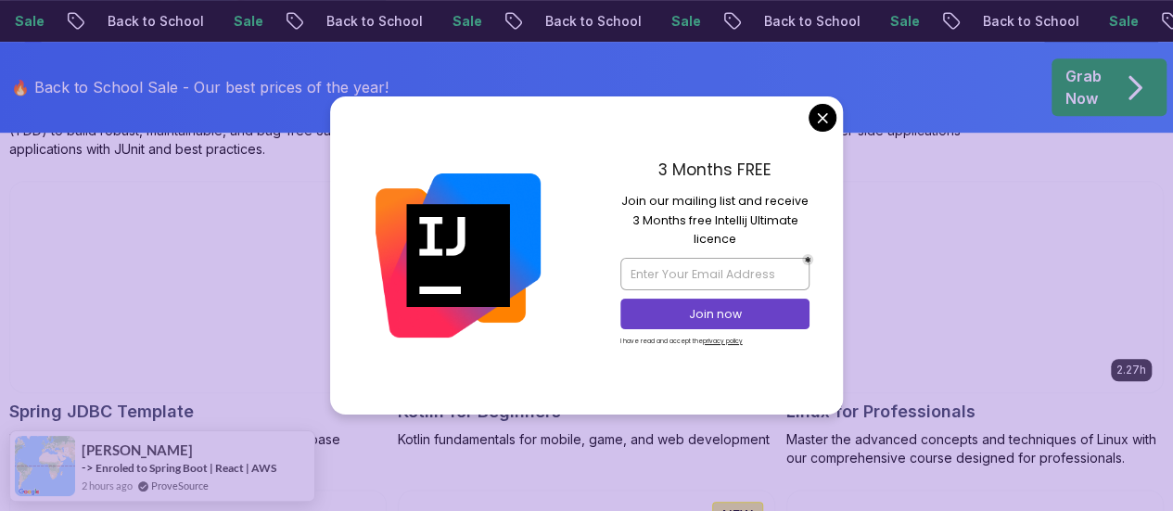
scroll to position [4071, 0]
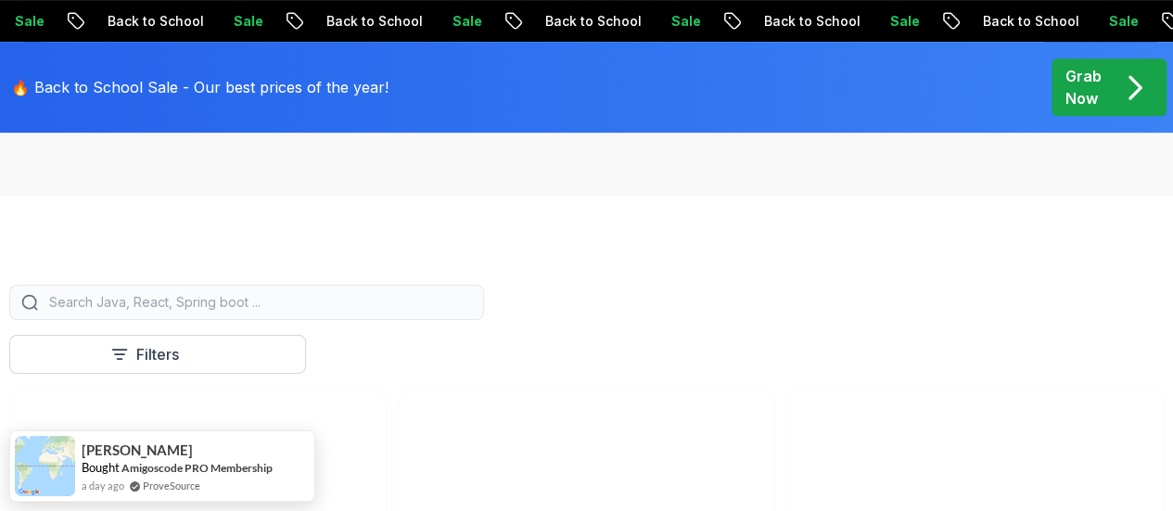
scroll to position [421, 0]
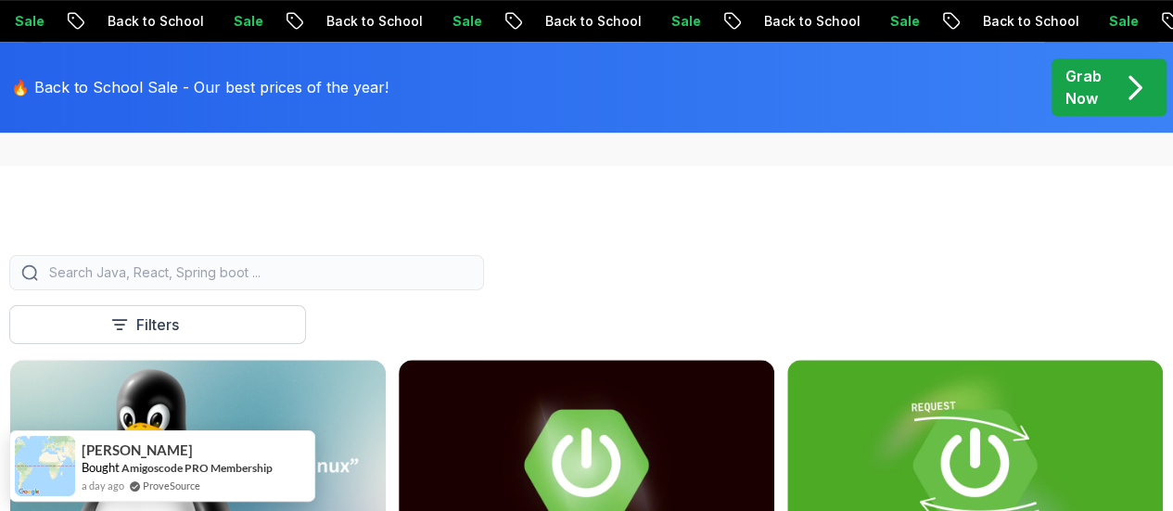
click at [472, 282] on input "search" at bounding box center [258, 272] width 427 height 19
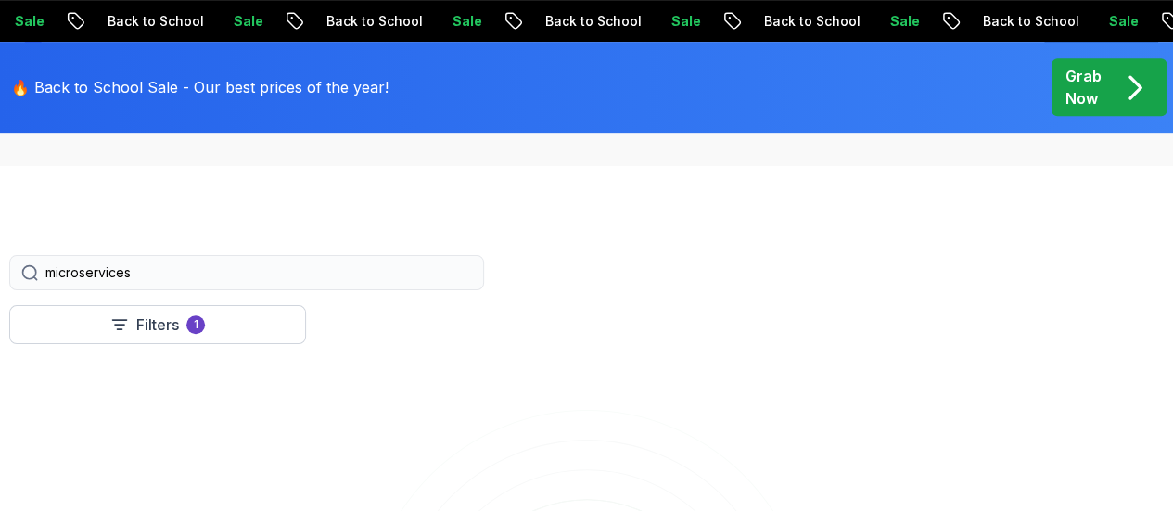
type input "microservices"
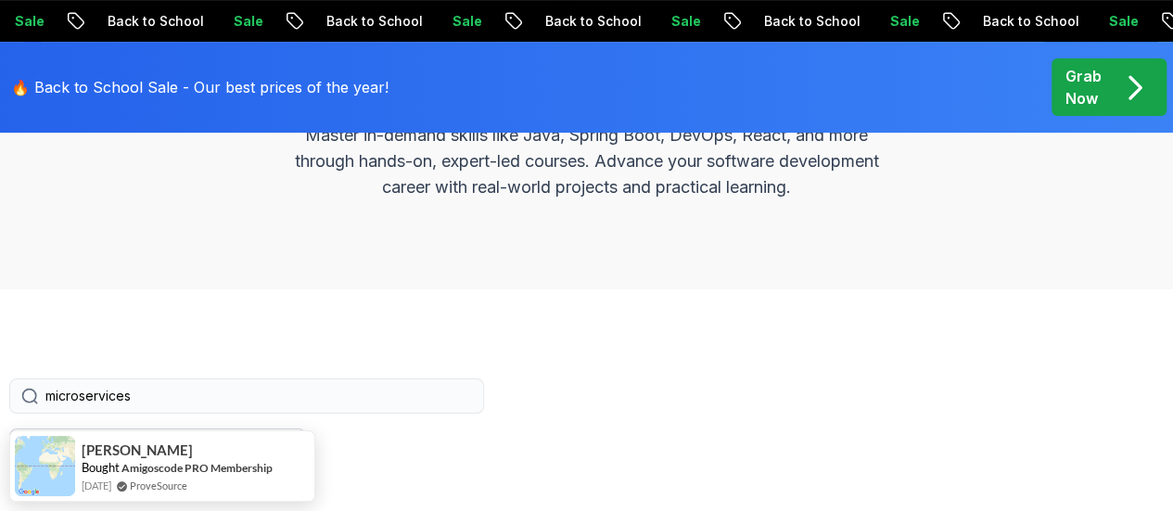
scroll to position [228, 0]
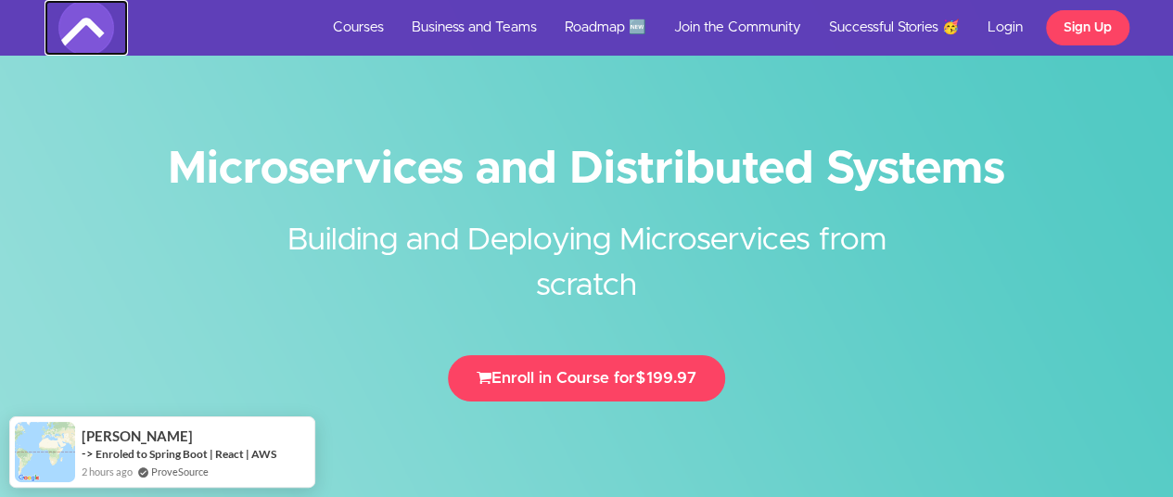
click at [80, 28] on img at bounding box center [86, 28] width 56 height 56
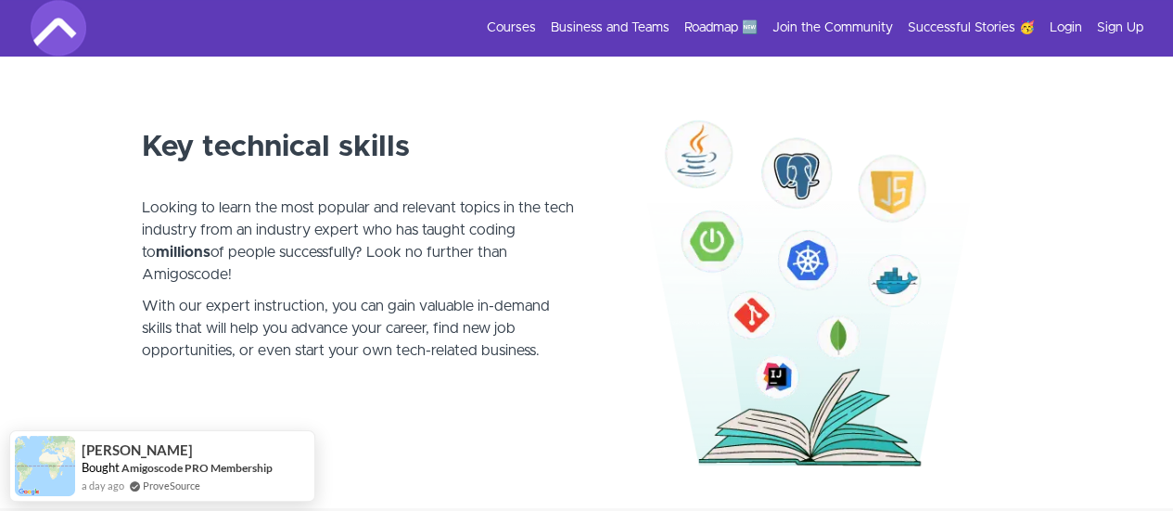
scroll to position [1028, 0]
click at [518, 19] on link "Courses" at bounding box center [511, 28] width 49 height 19
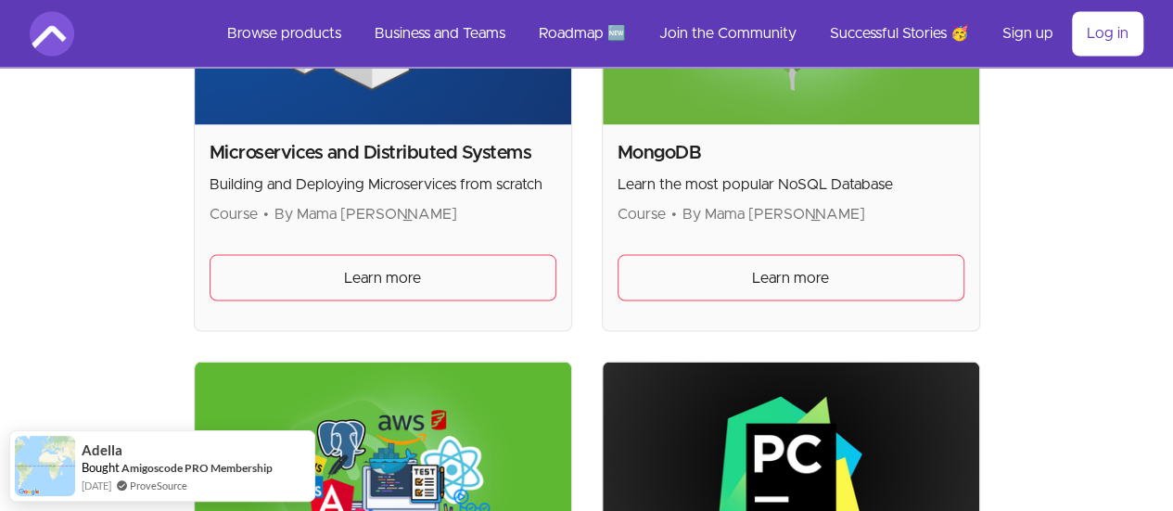
scroll to position [5177, 0]
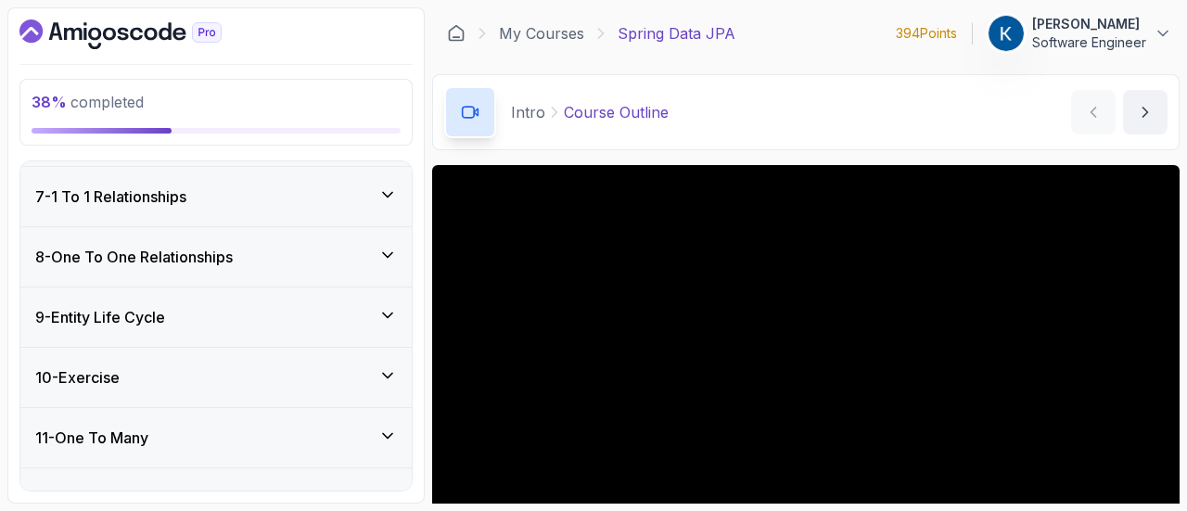
scroll to position [667, 0]
click at [349, 190] on div "7 - 1 To 1 Relationships" at bounding box center [216, 197] width 362 height 22
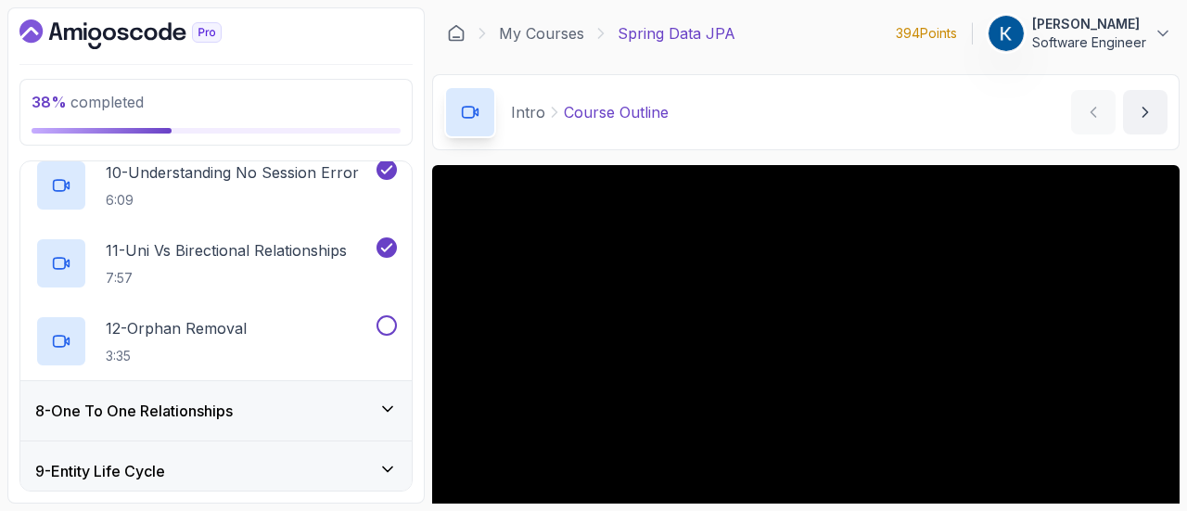
scroll to position [1136, 0]
click at [341, 359] on div "12 - Orphan Removal 3:35" at bounding box center [204, 342] width 338 height 52
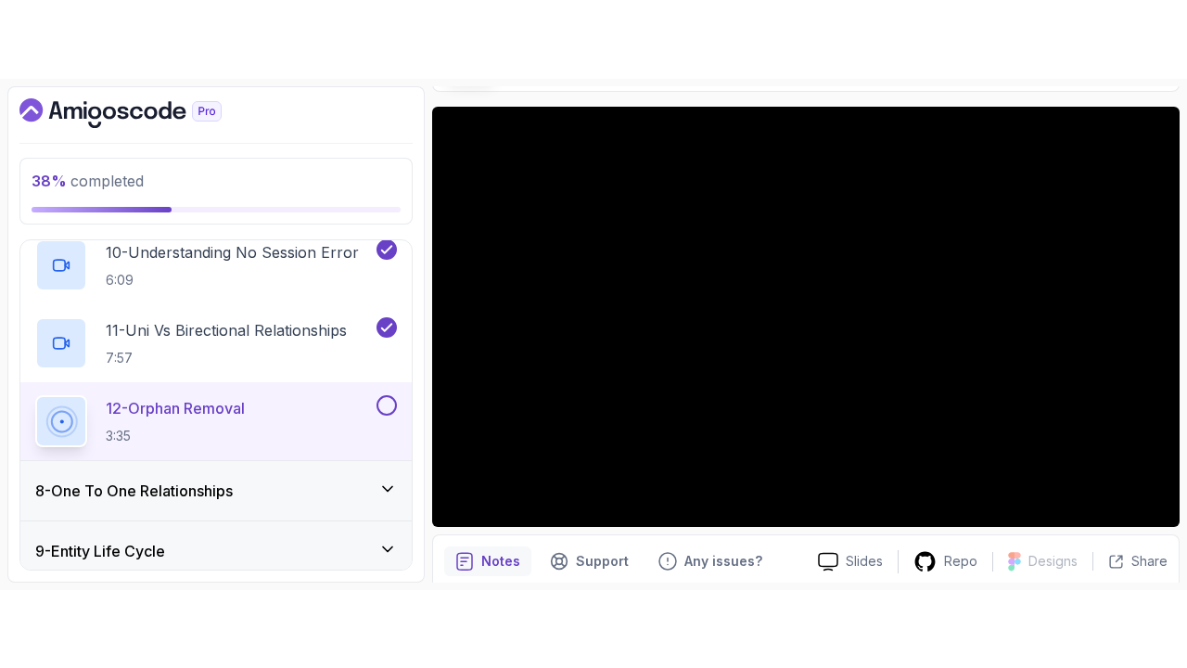
scroll to position [53, 0]
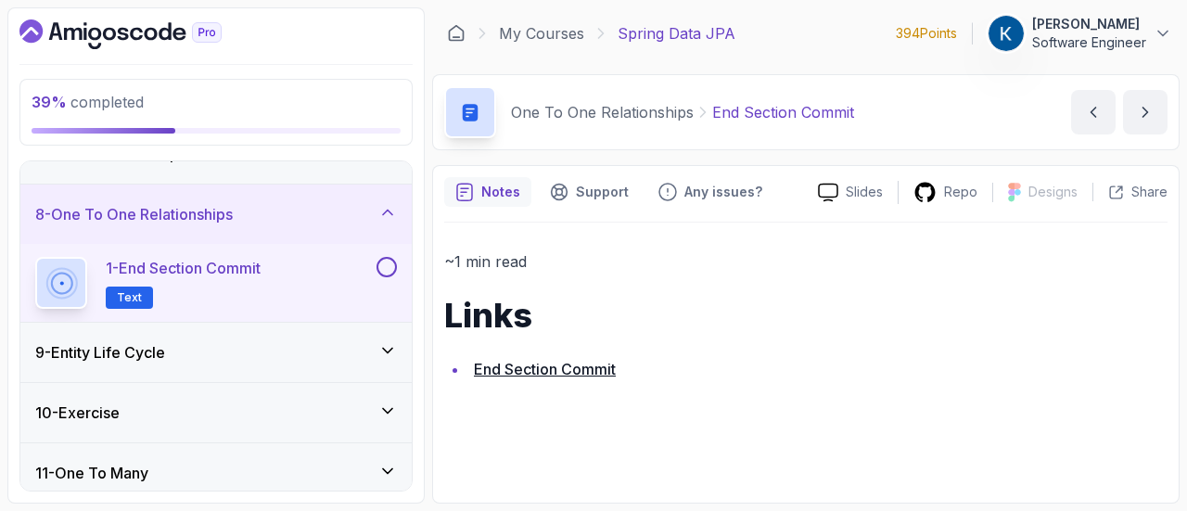
scroll to position [390, 0]
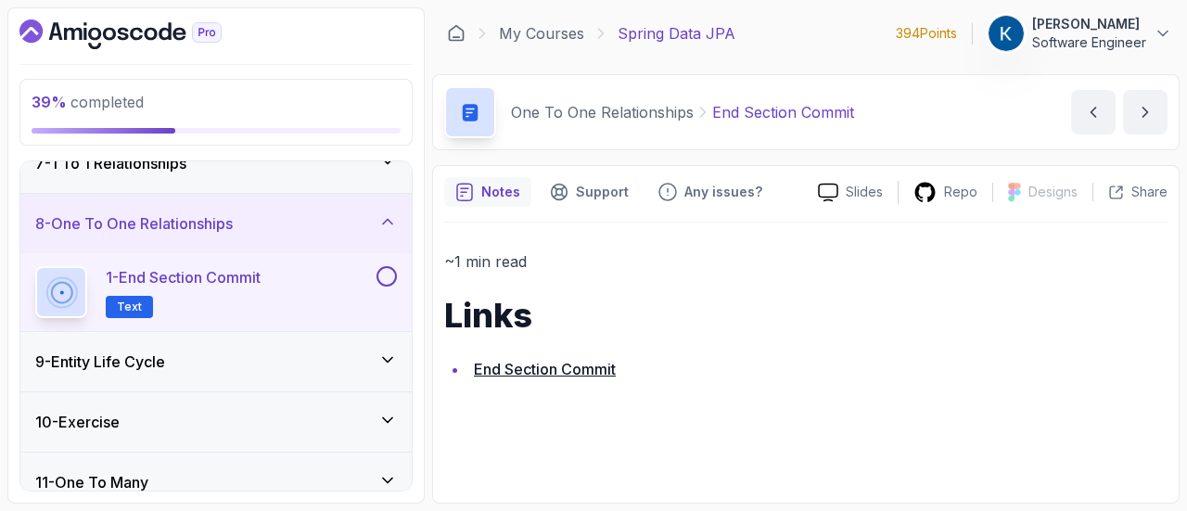
click at [378, 281] on div at bounding box center [385, 276] width 24 height 20
click at [382, 272] on button at bounding box center [387, 276] width 20 height 20
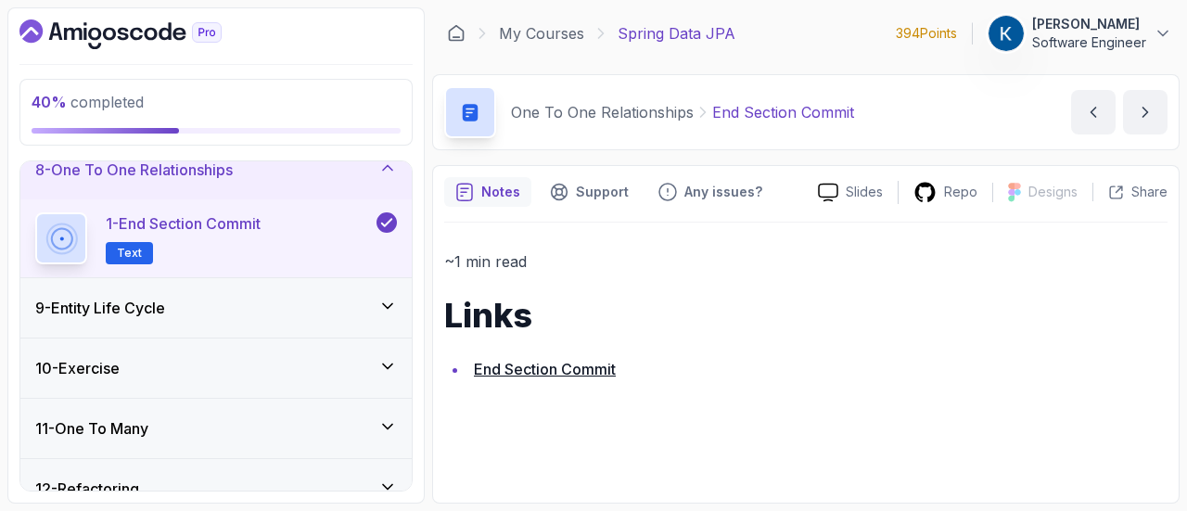
click at [359, 306] on div "9 - Entity Life Cycle" at bounding box center [216, 308] width 362 height 22
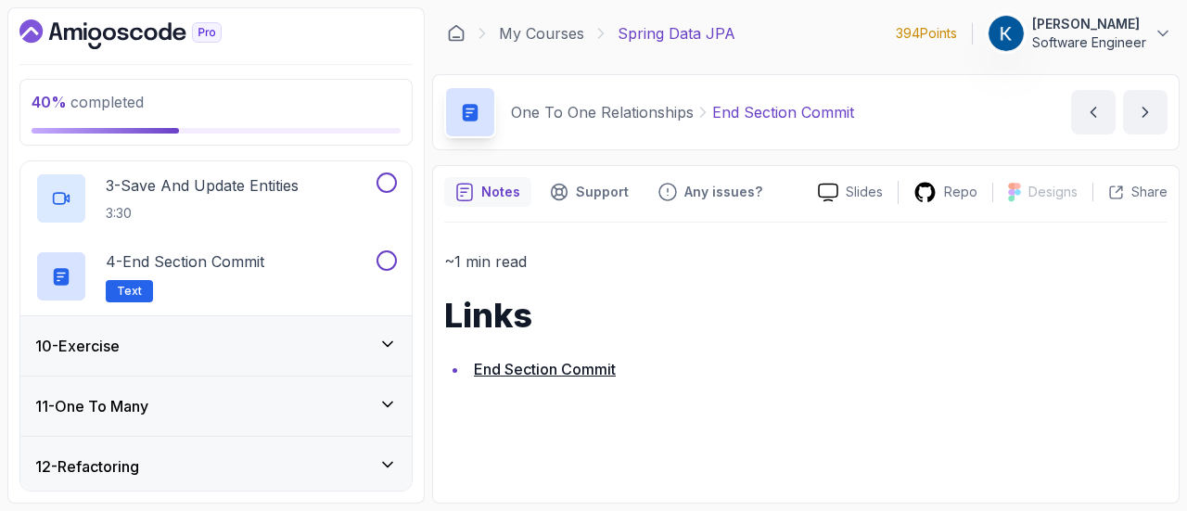
scroll to position [698, 0]
